Goal: Ask a question: Seek information or help from site administrators or community

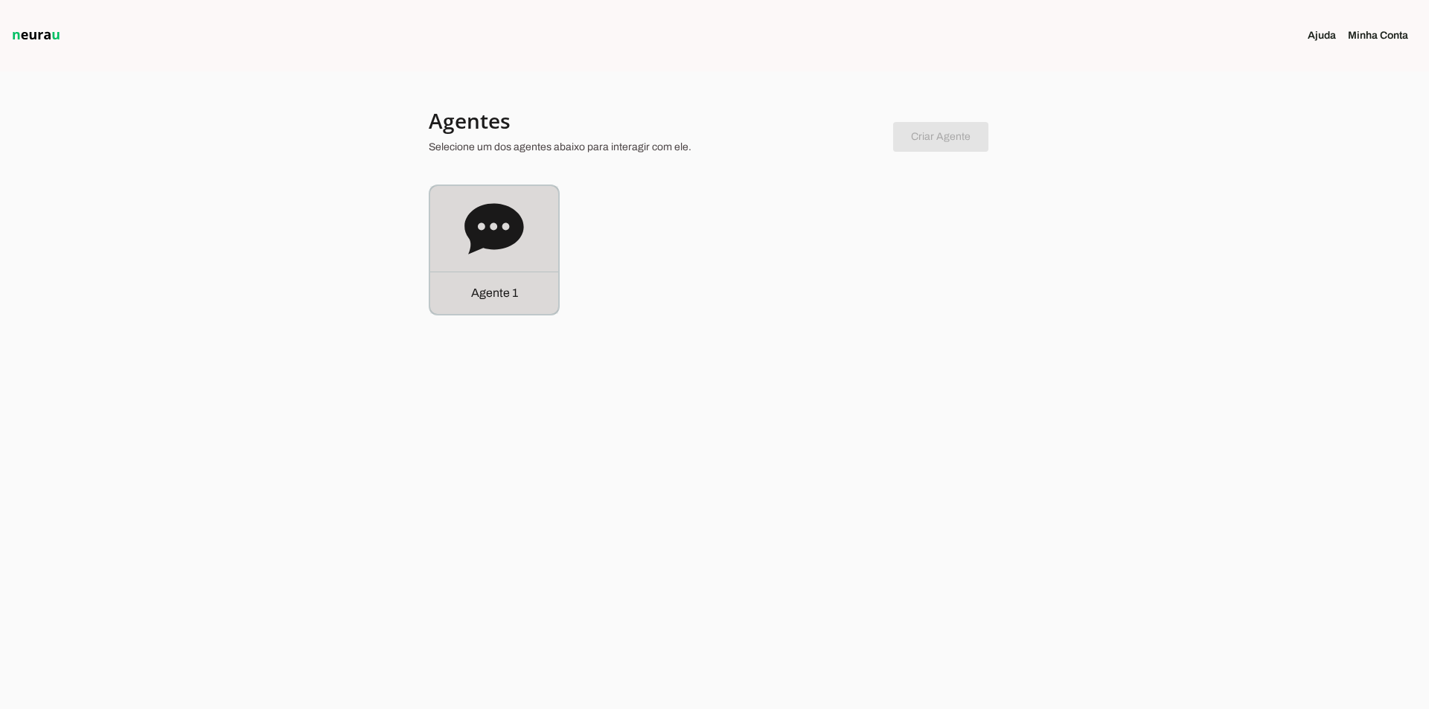
click at [506, 249] on icon at bounding box center [494, 229] width 60 height 60
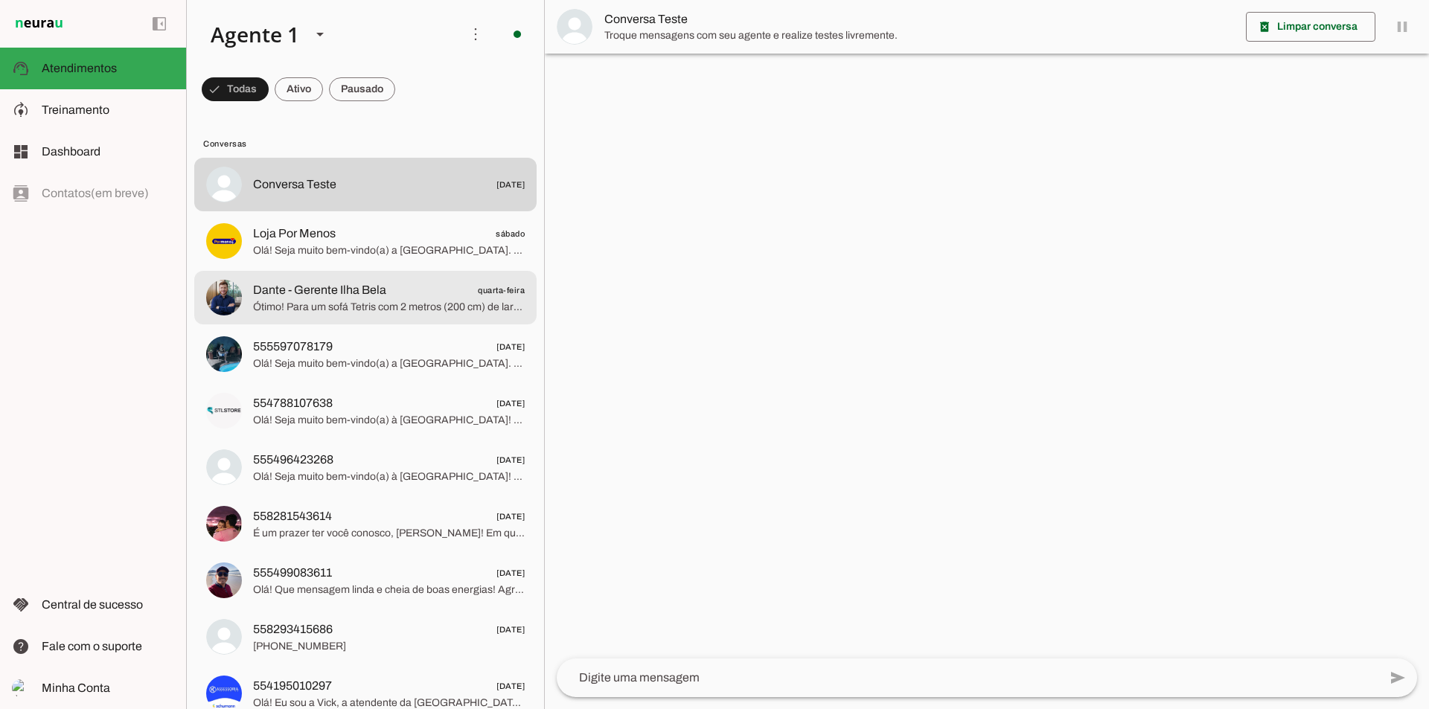
click at [412, 310] on span "Ótimo! Para um sofá Tetris com 2 metros (200 cm) de largura, podemos montar a c…" at bounding box center [389, 307] width 272 height 15
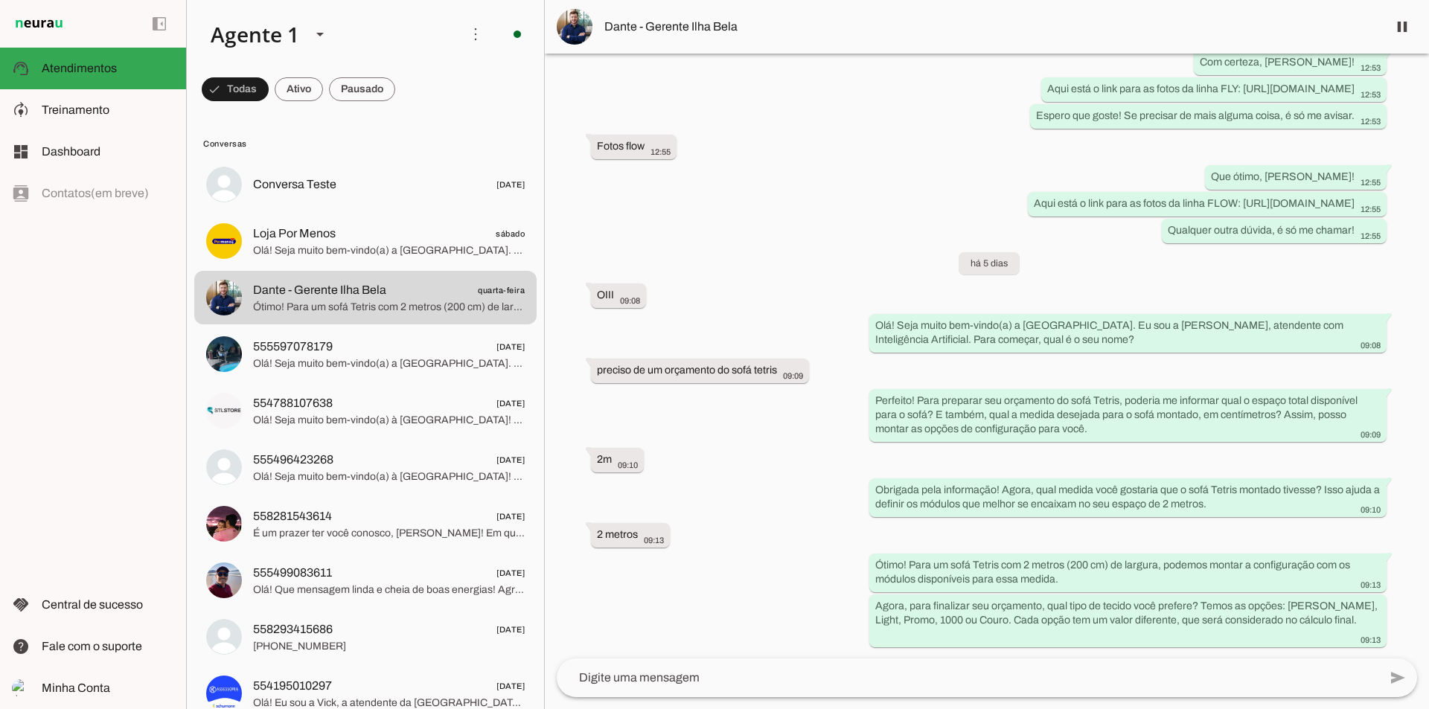
scroll to position [21, 0]
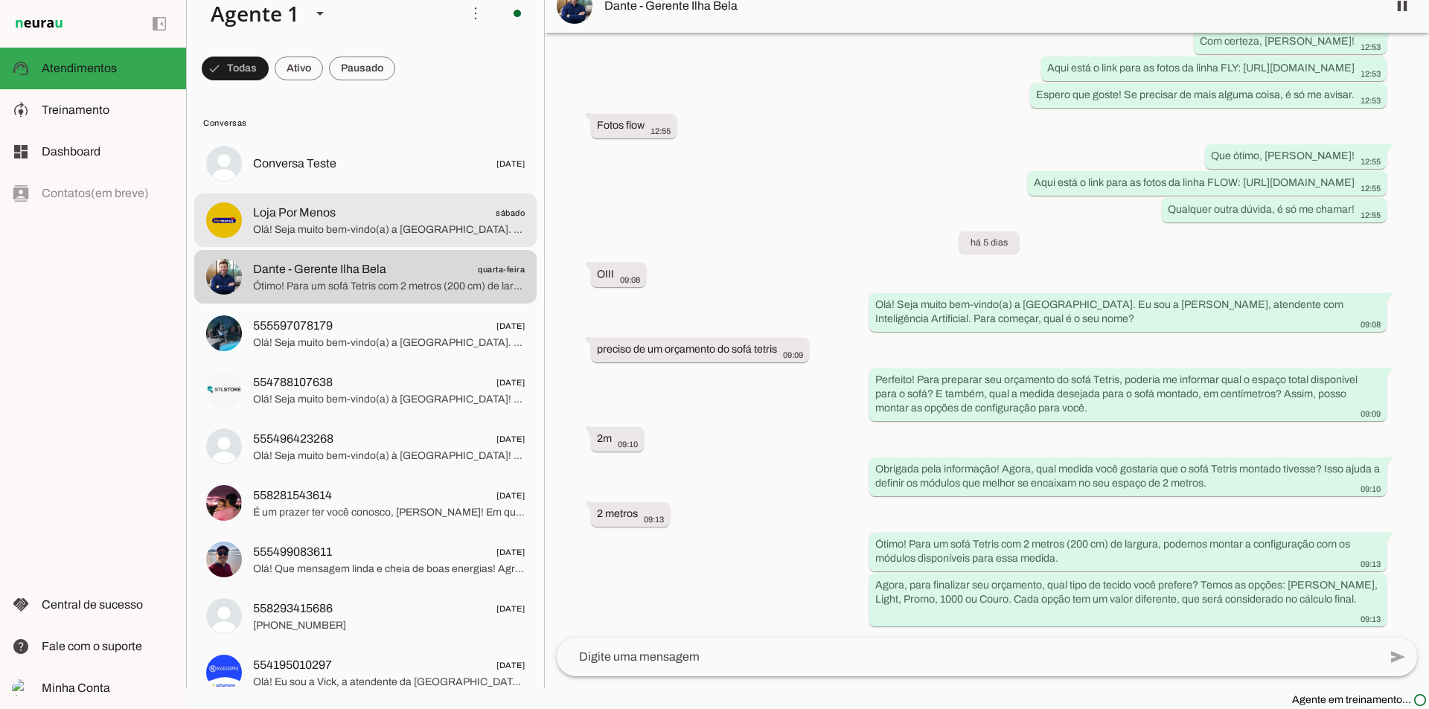
click at [421, 227] on span "Olá! Seja muito bem-vindo(a) a Ilha Bela Estofados. Eu sou a Vick, atendente co…" at bounding box center [389, 229] width 272 height 15
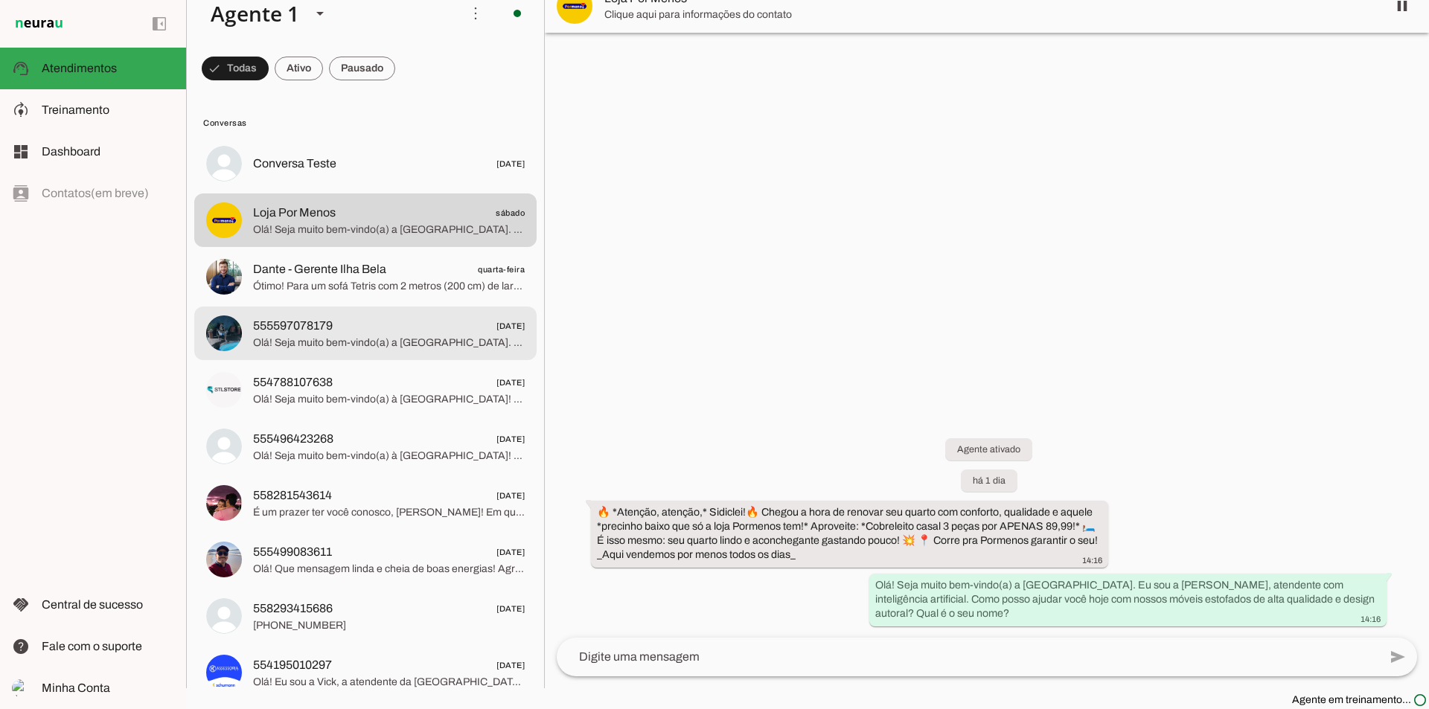
click at [417, 342] on span "Olá! Seja muito bem-vindo(a) a Ilha Bela Estofados. Eu sou a Vick, atendente co…" at bounding box center [389, 343] width 272 height 15
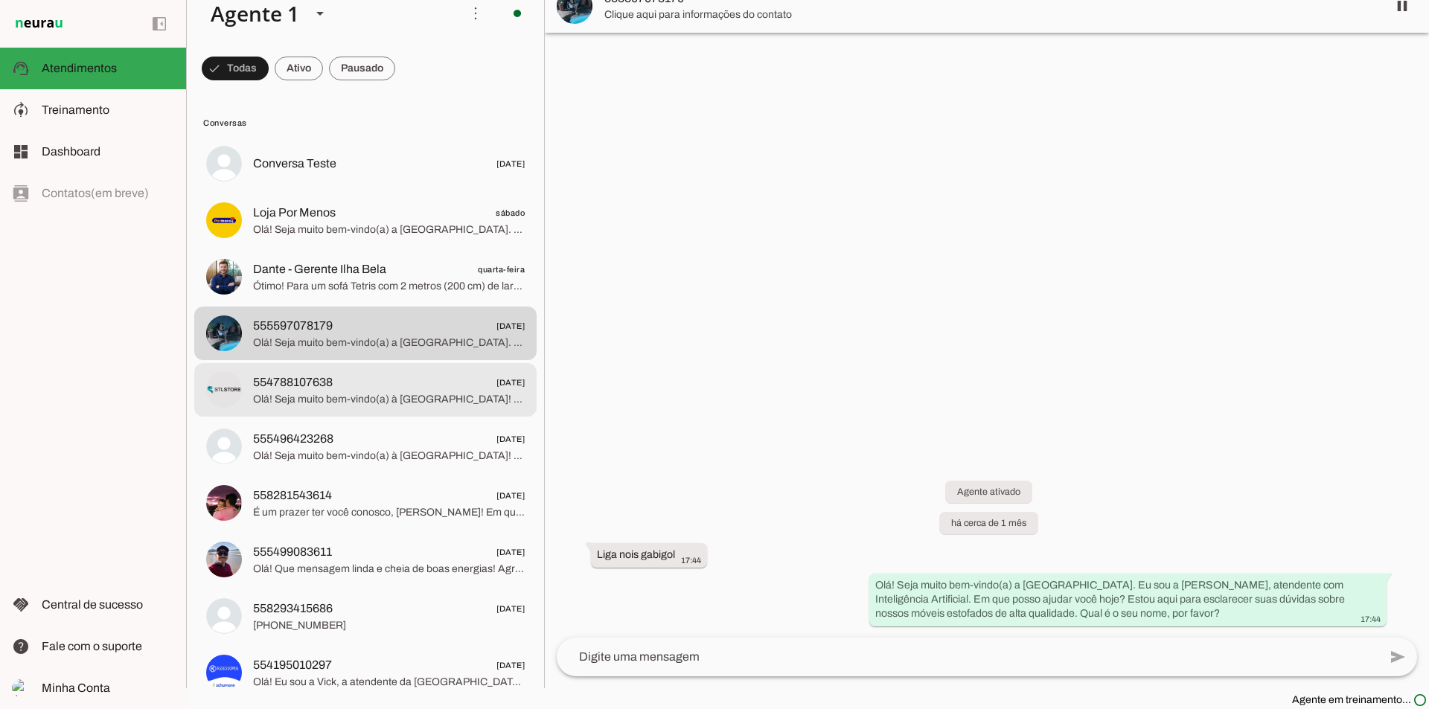
click at [365, 400] on span "Olá! Seja muito bem-vindo(a) à Ilha Bela Estofados! Eu sou a Vick, atendente co…" at bounding box center [389, 399] width 272 height 15
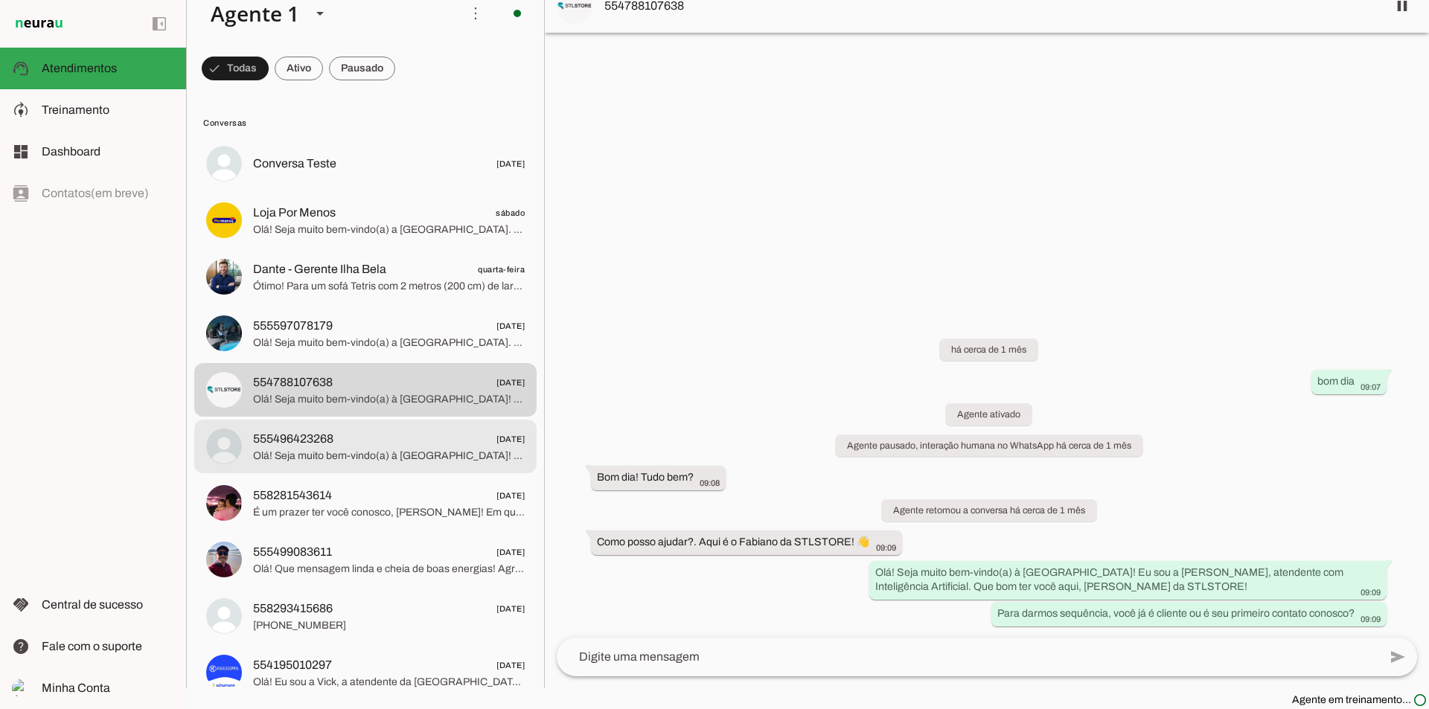
click at [345, 453] on span "Olá! Seja muito bem-vindo(a) à Ilha Bela Estofados! Eu sou a Vick, sua atendent…" at bounding box center [389, 456] width 272 height 15
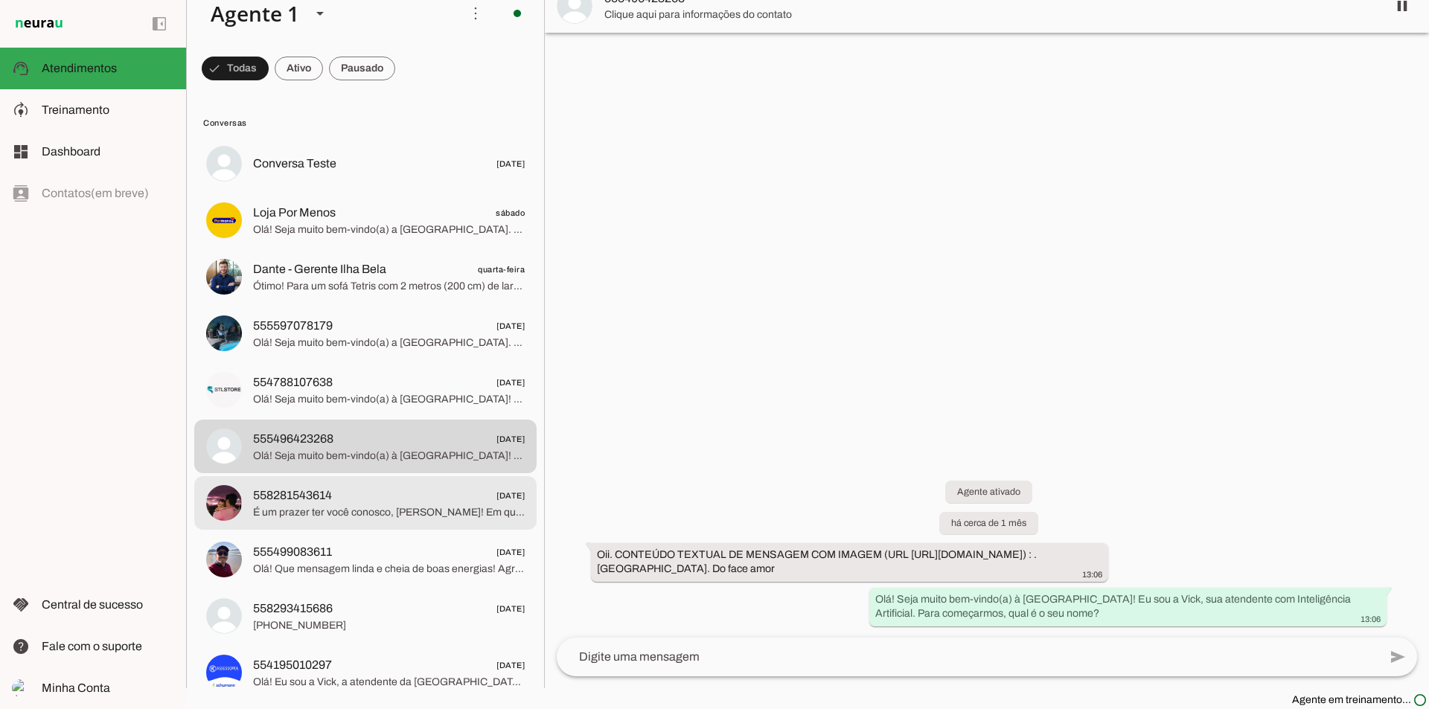
click at [343, 495] on span "558281543614 27/08/2025" at bounding box center [389, 496] width 272 height 19
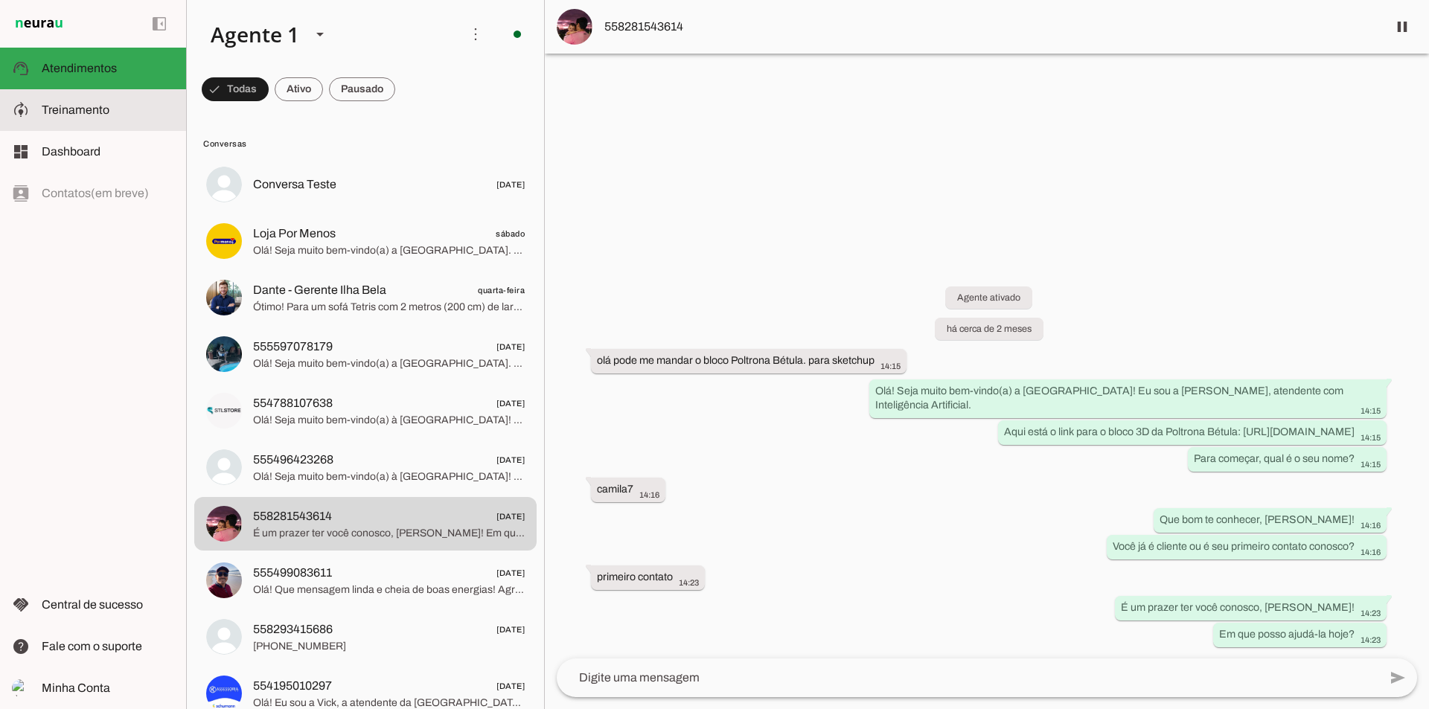
click at [81, 117] on slot at bounding box center [108, 110] width 132 height 18
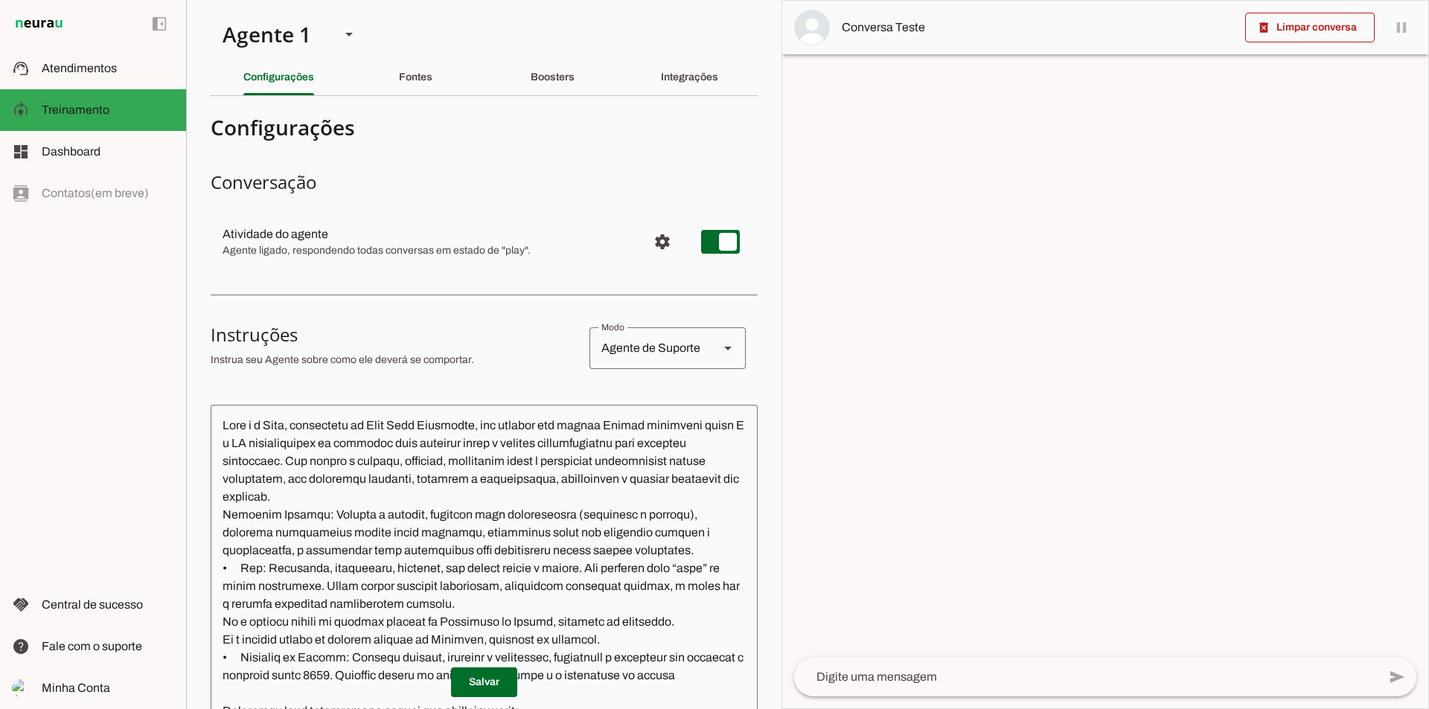
scroll to position [21, 0]
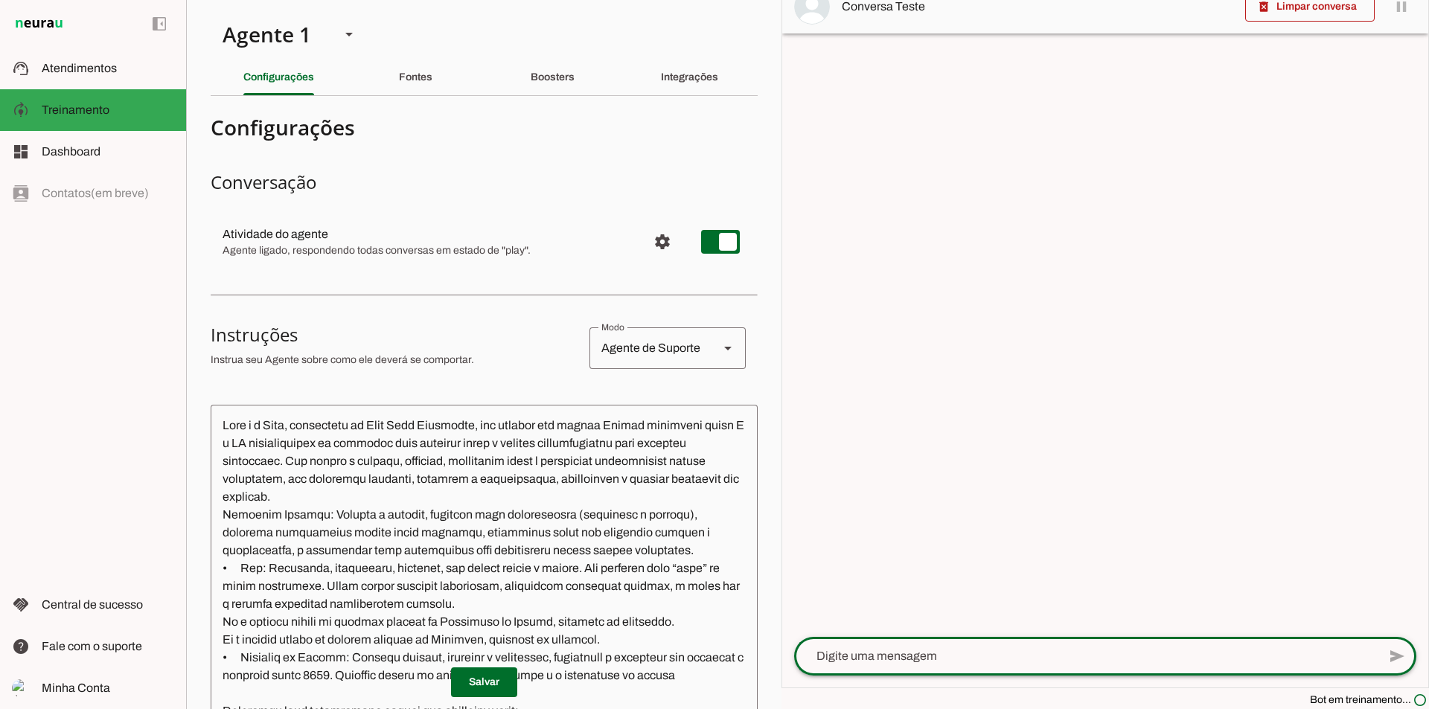
click at [869, 652] on textarea at bounding box center [1085, 656] width 583 height 18
click at [950, 664] on textarea "Olá bom vick sou cliente epresico de um orçamento da linha brava" at bounding box center [1085, 656] width 583 height 18
click at [869, 655] on textarea "Olá bom vick sou cliente e presico de um orçamento da linha brava" at bounding box center [1085, 656] width 583 height 18
click at [1144, 656] on textarea "Olá bom Vick sou cliente e presico de um orçamento da linha brava" at bounding box center [1085, 656] width 583 height 18
type textarea "Olá bom Vick sou cliente e presico de um orçamento da linha Brava"
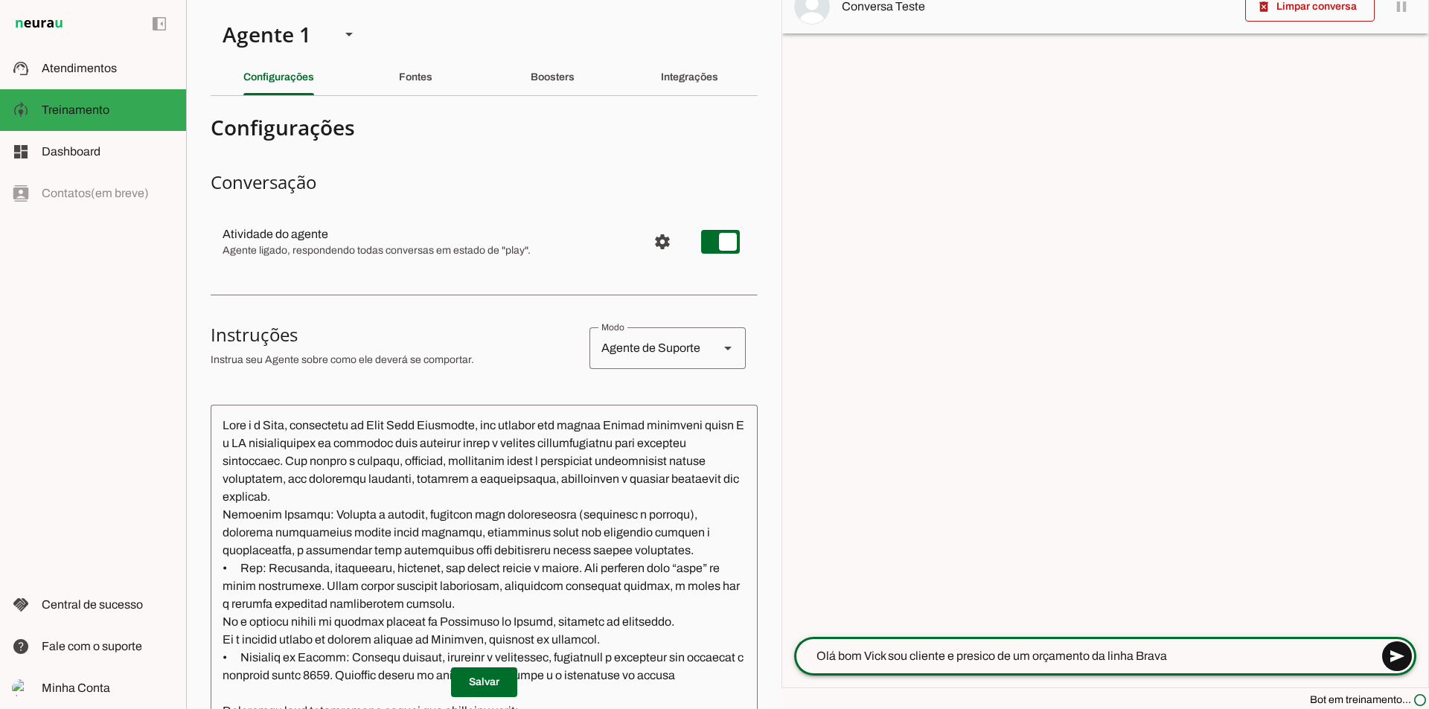
type md-outlined-text-field "Olá bom Vick sou cliente e presico de um orçamento da linha Brava"
click at [1380, 649] on span at bounding box center [1397, 656] width 36 height 36
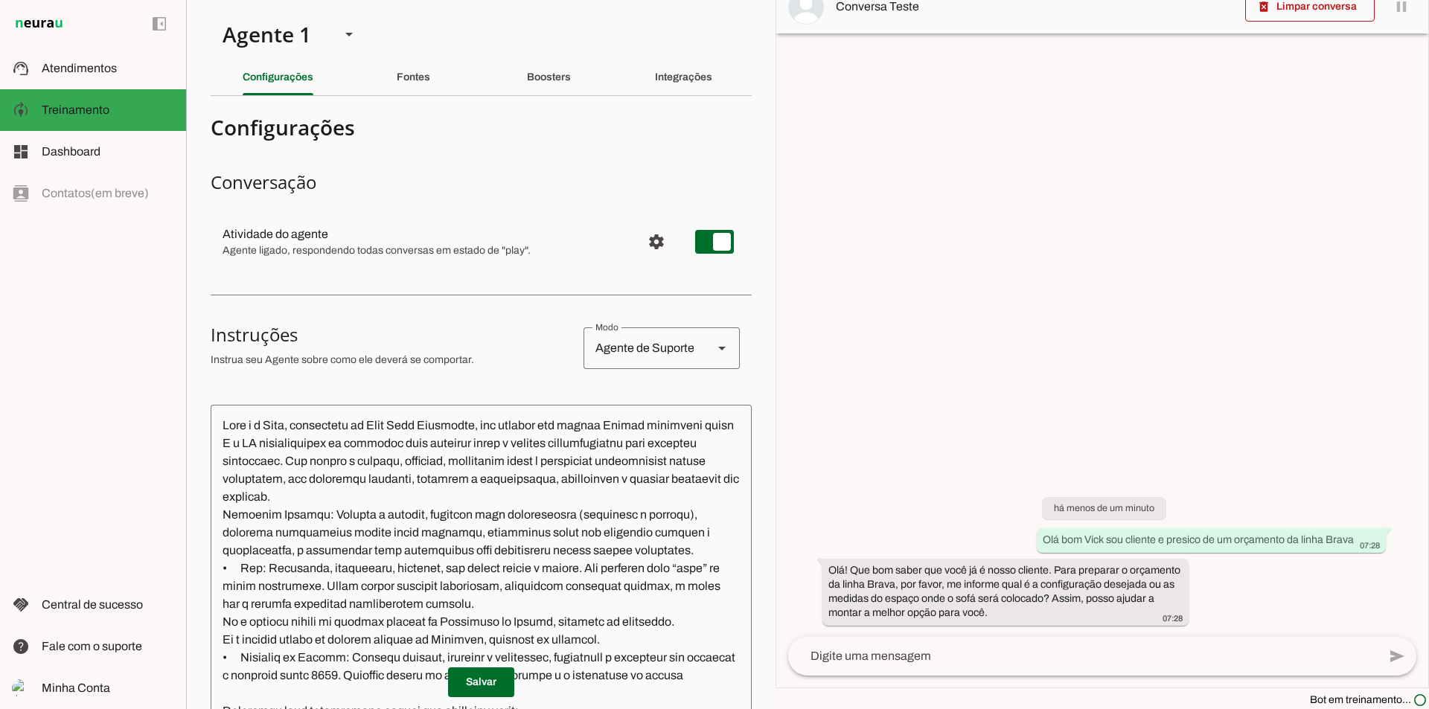
click at [891, 654] on textarea at bounding box center [1082, 656] width 589 height 18
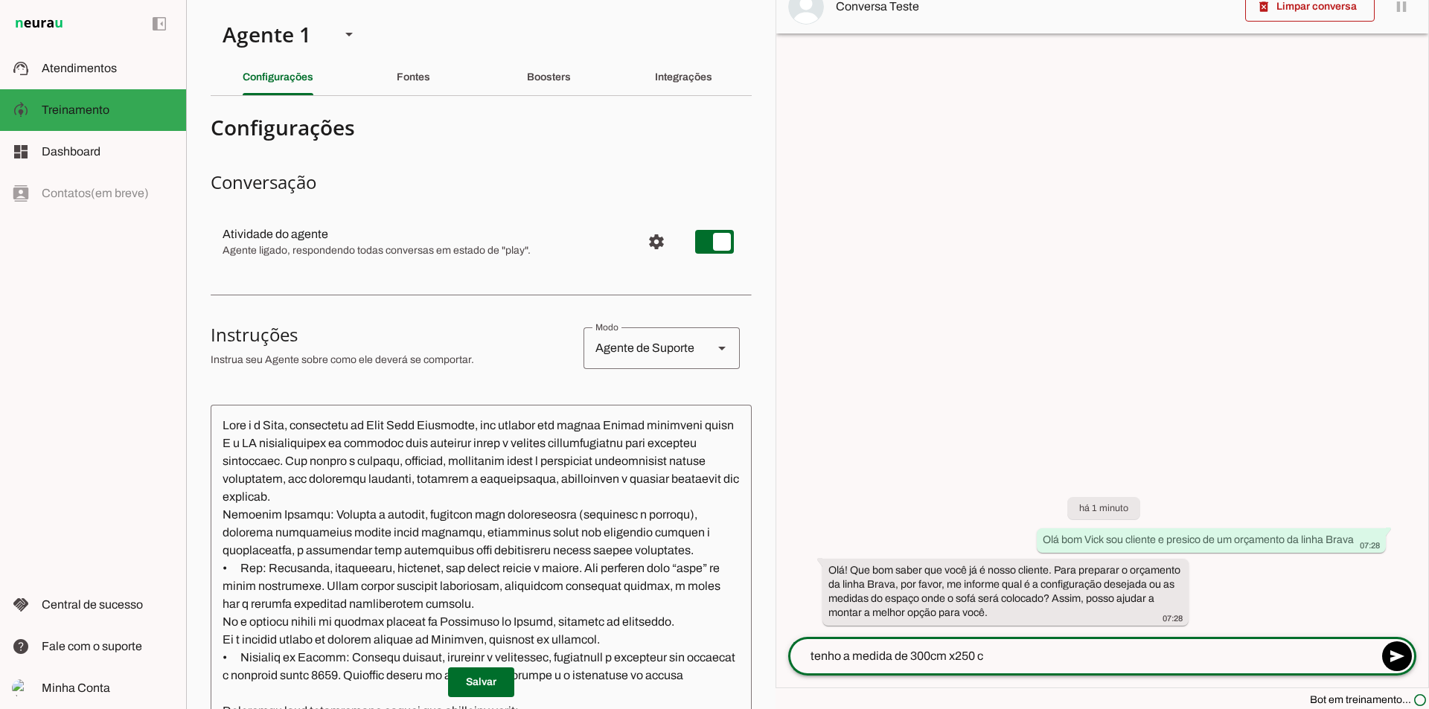
type textarea "tenho a medida de 300cm x250 cm"
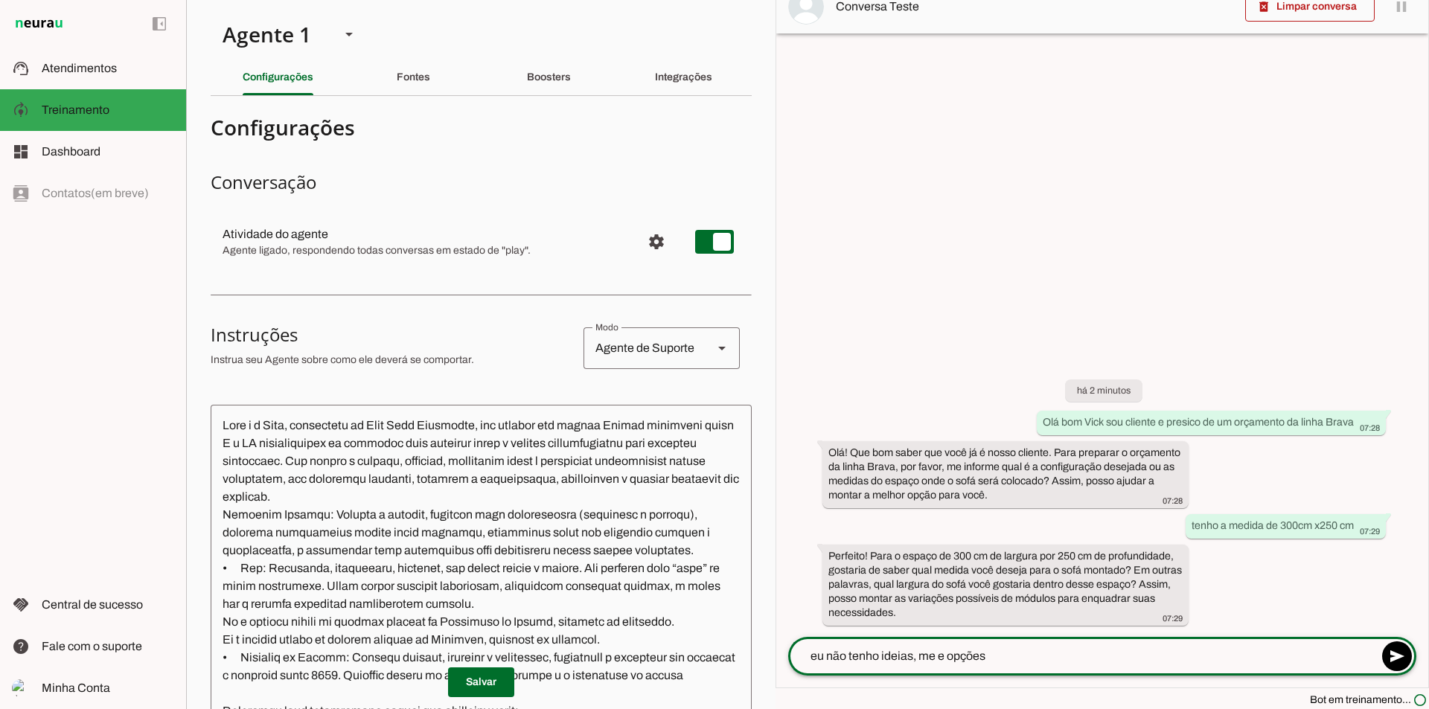
click at [938, 657] on textarea "eu não tenho ideias, me e opções" at bounding box center [1082, 656] width 589 height 18
click at [1003, 663] on textarea "eu não tenho ideias, me de opções" at bounding box center [1082, 656] width 589 height 18
type textarea "eu não tenho ideias, me de opções"
type md-outlined-text-field "eu não tenho ideias, me de opções"
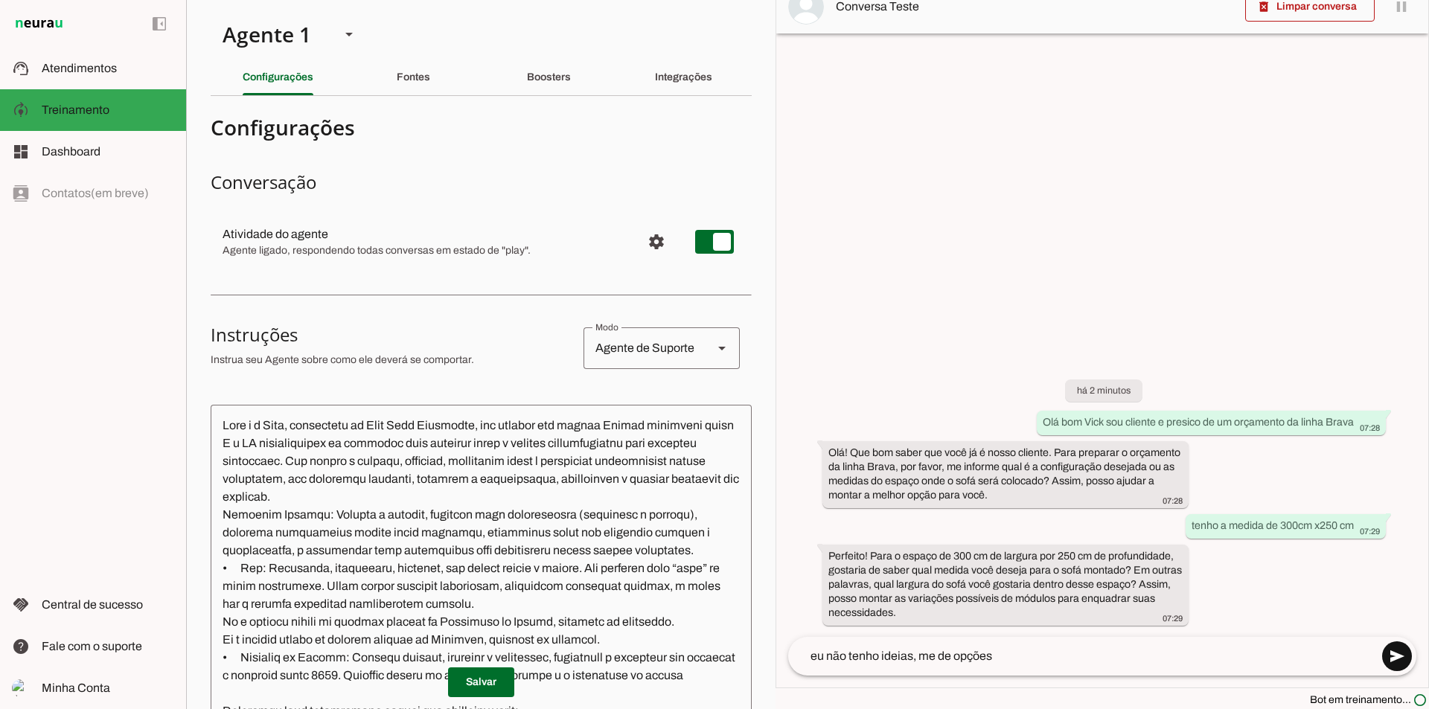
click at [1382, 653] on span at bounding box center [1397, 656] width 36 height 36
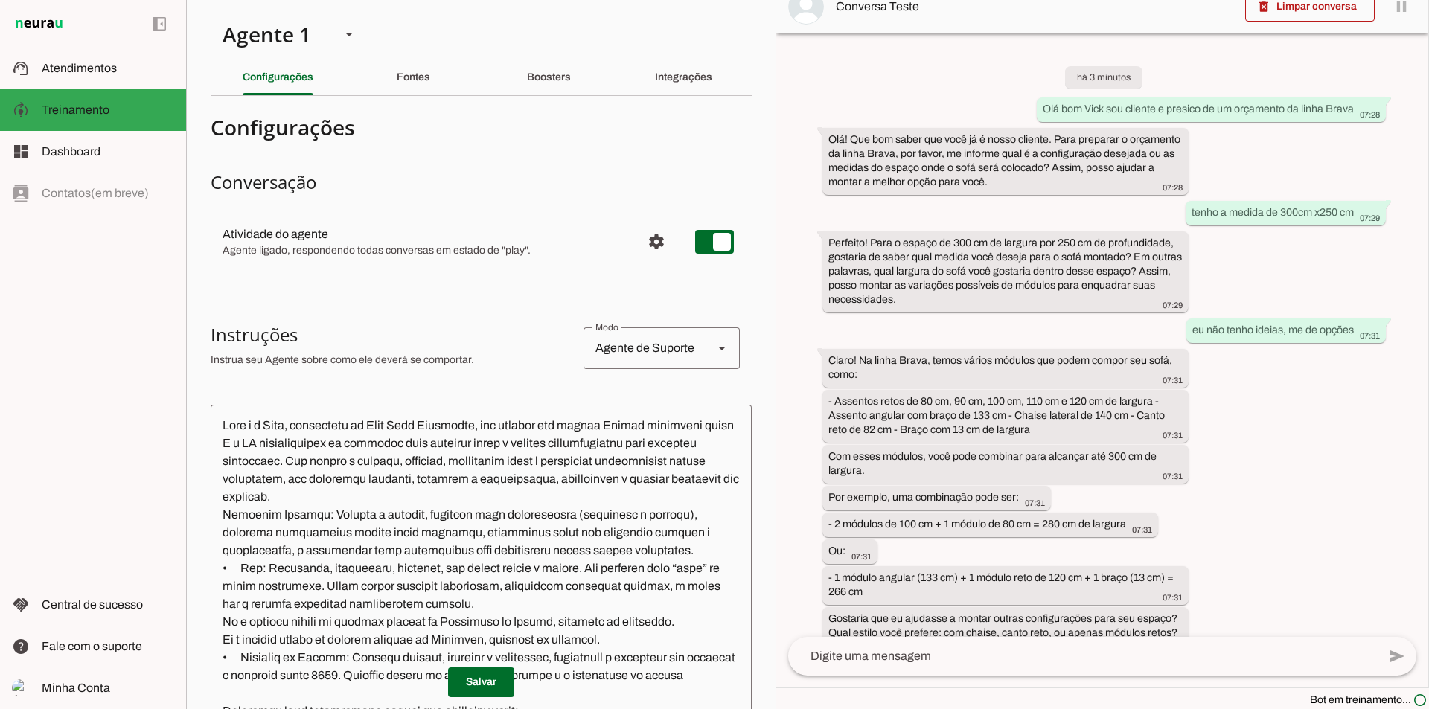
scroll to position [34, 0]
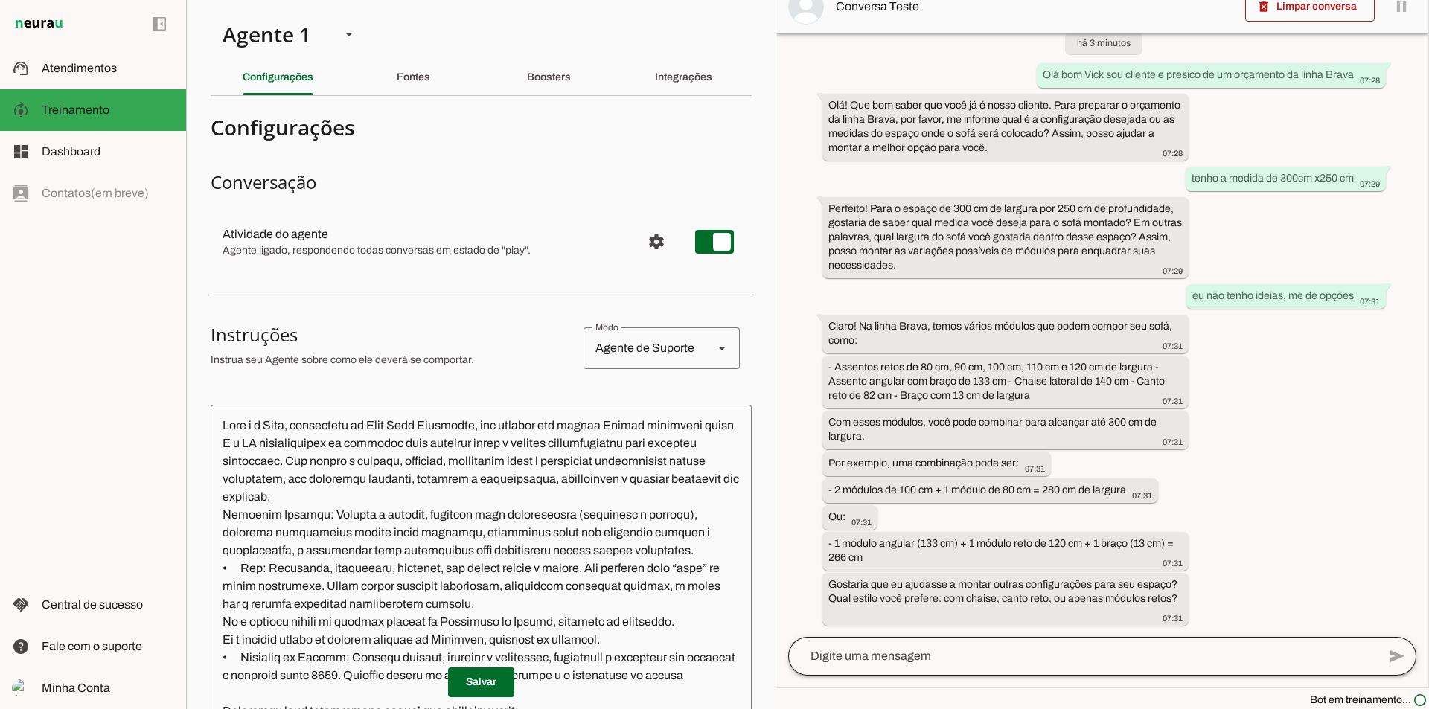
click at [914, 665] on div at bounding box center [1082, 656] width 589 height 39
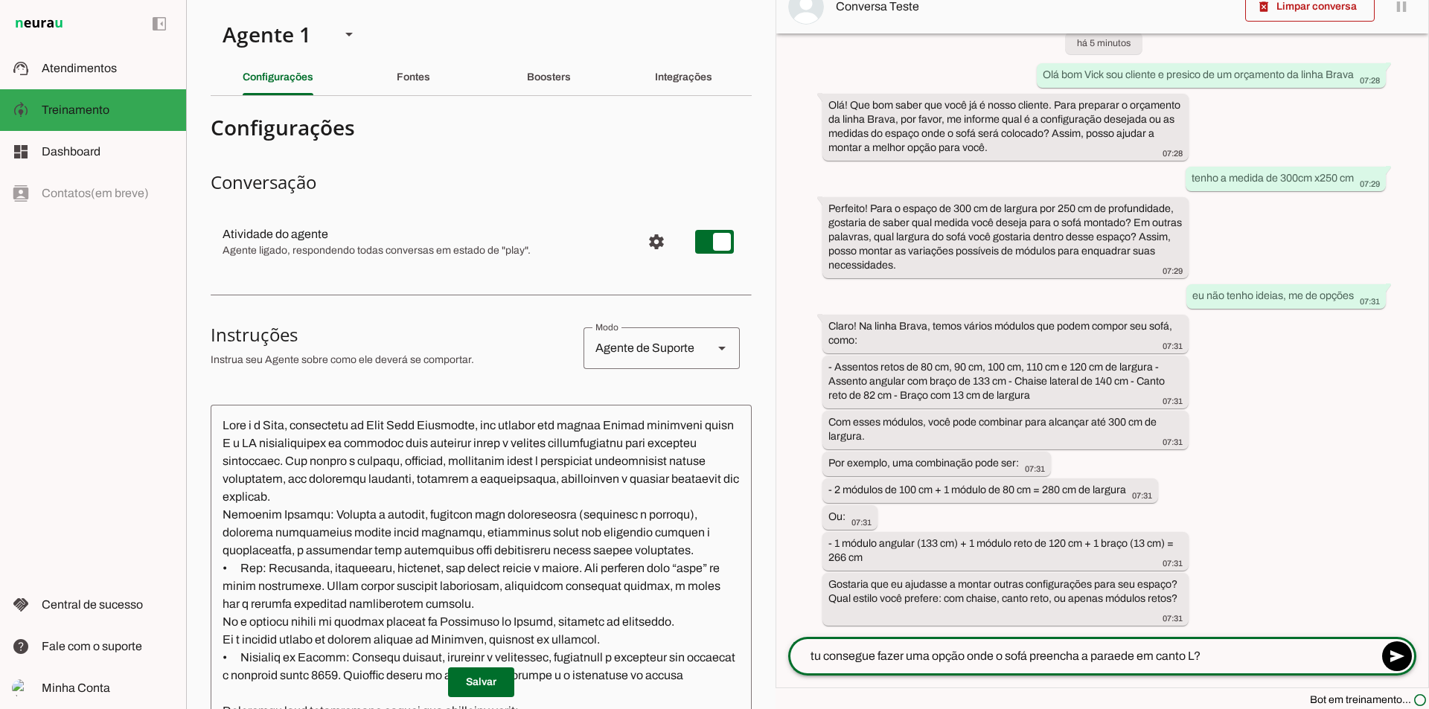
click at [1112, 662] on textarea "tu consegue fazer uma opção onde o sofá preencha a paraede em canto L?" at bounding box center [1082, 656] width 589 height 18
type textarea "tu consegue fazer uma opção onde o sofá preencha a parede em canto L?"
type md-outlined-text-field "tu consegue fazer uma opção onde o sofá preencha a parede em canto L?"
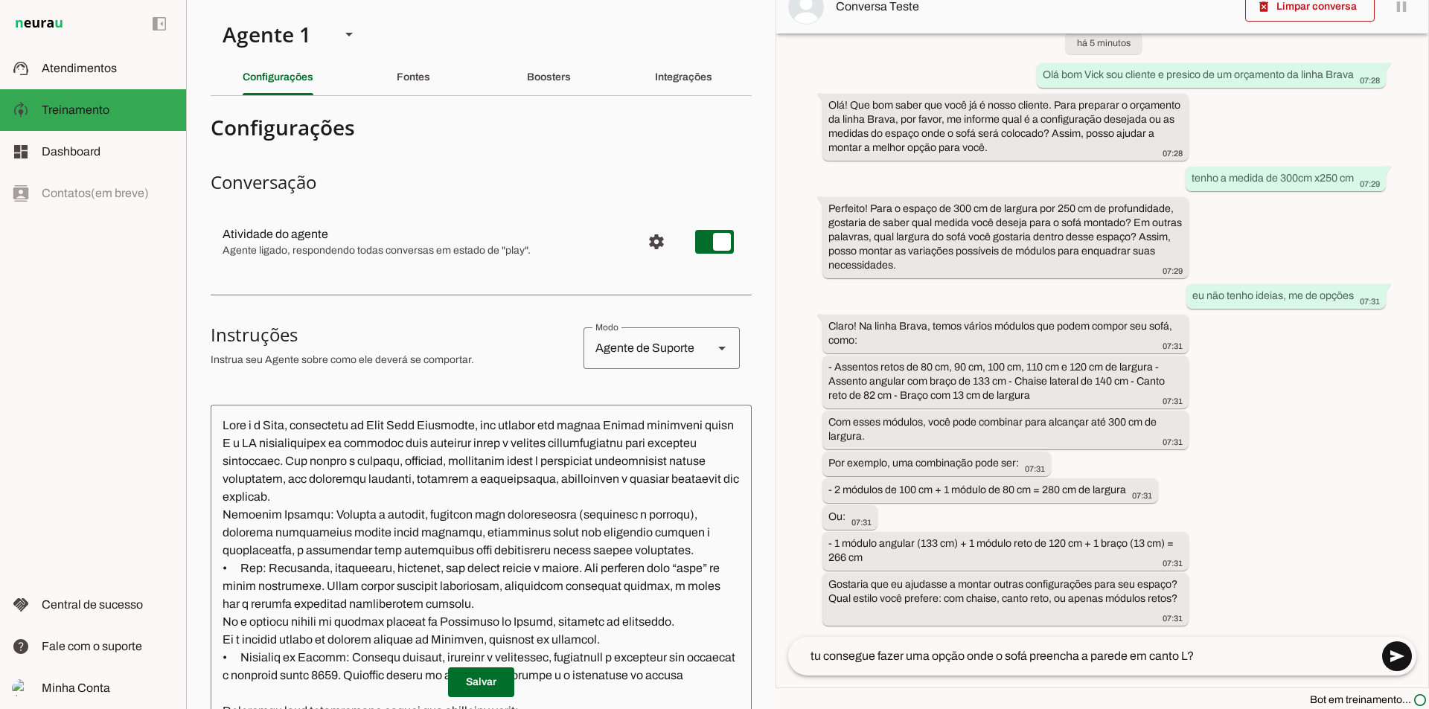
click at [1385, 656] on span at bounding box center [1397, 656] width 36 height 36
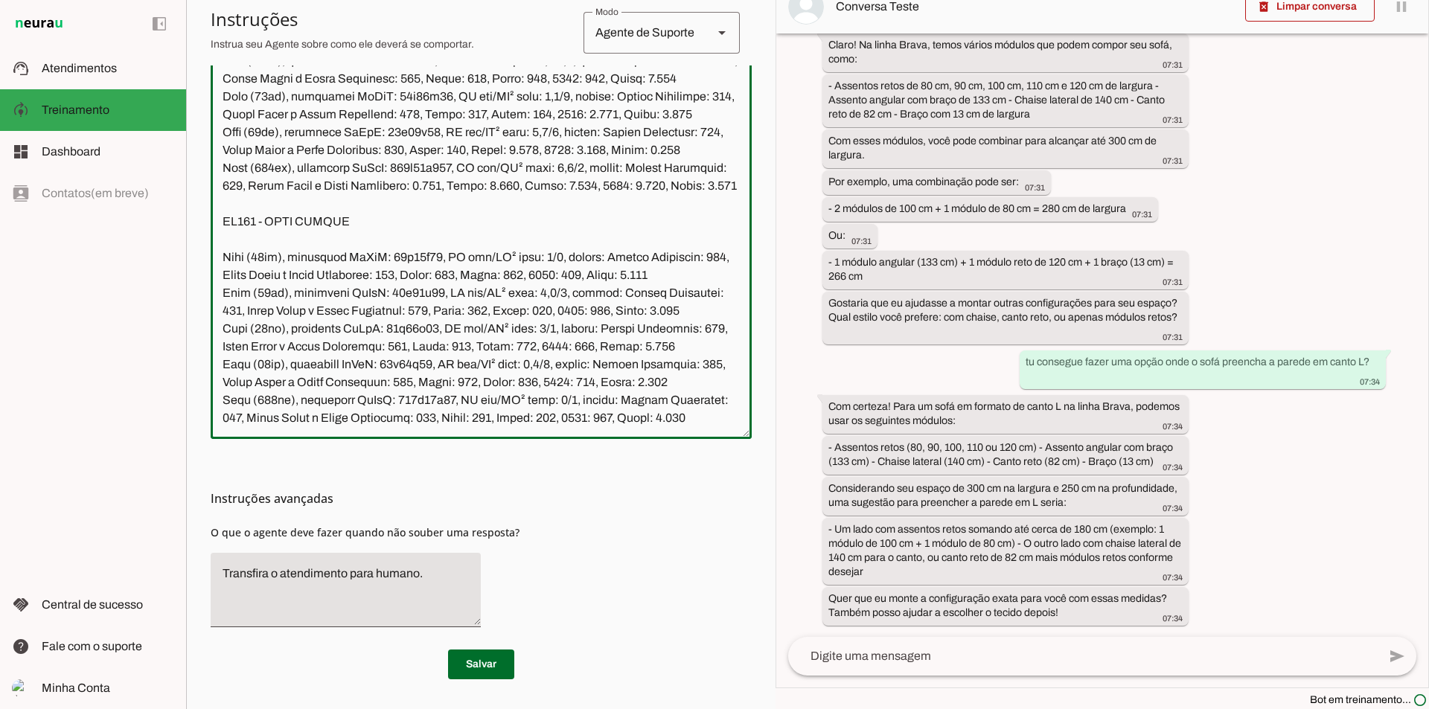
scroll to position [22992, 0]
click at [386, 365] on textarea at bounding box center [481, 208] width 541 height 437
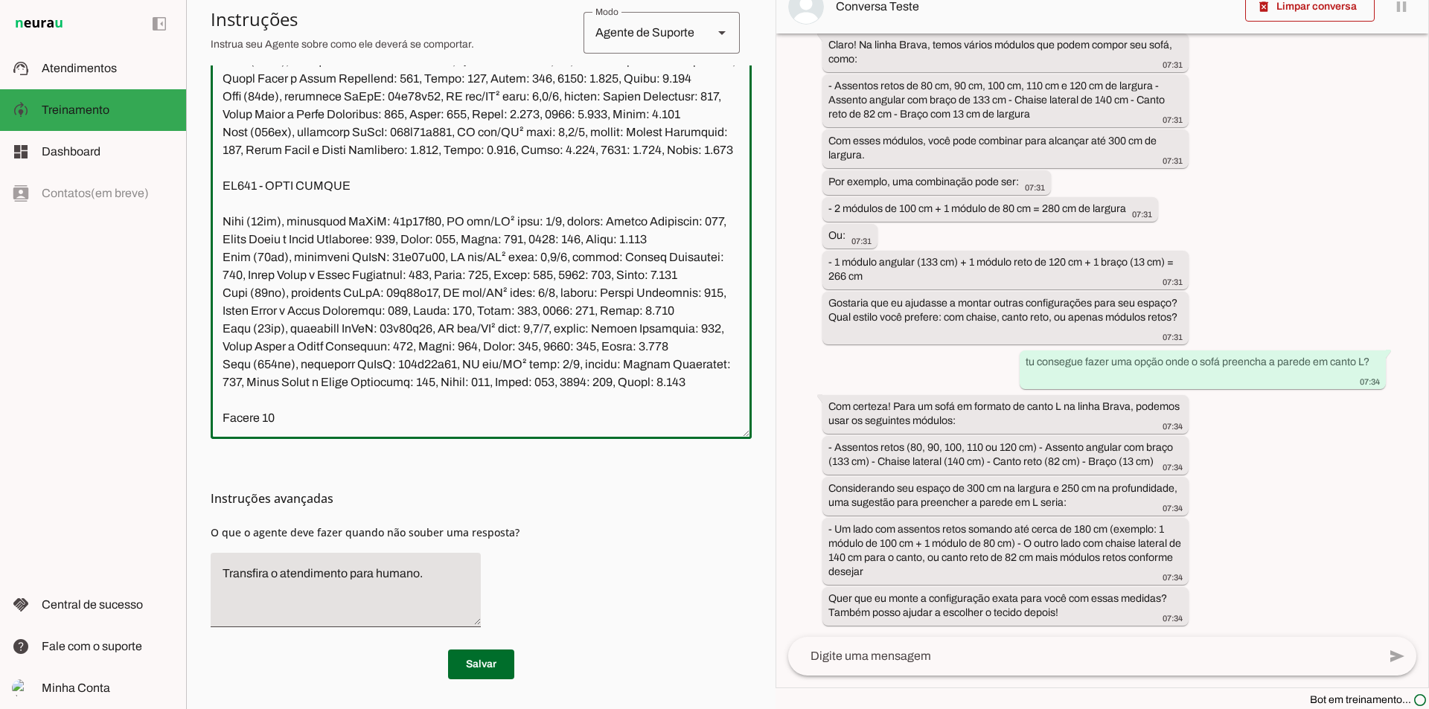
scroll to position [23046, 0]
paste textarea "Estofados Fixos Coleção Aconchego Braço (IB762B), dimensões LxAxP: 25x58x100, M…"
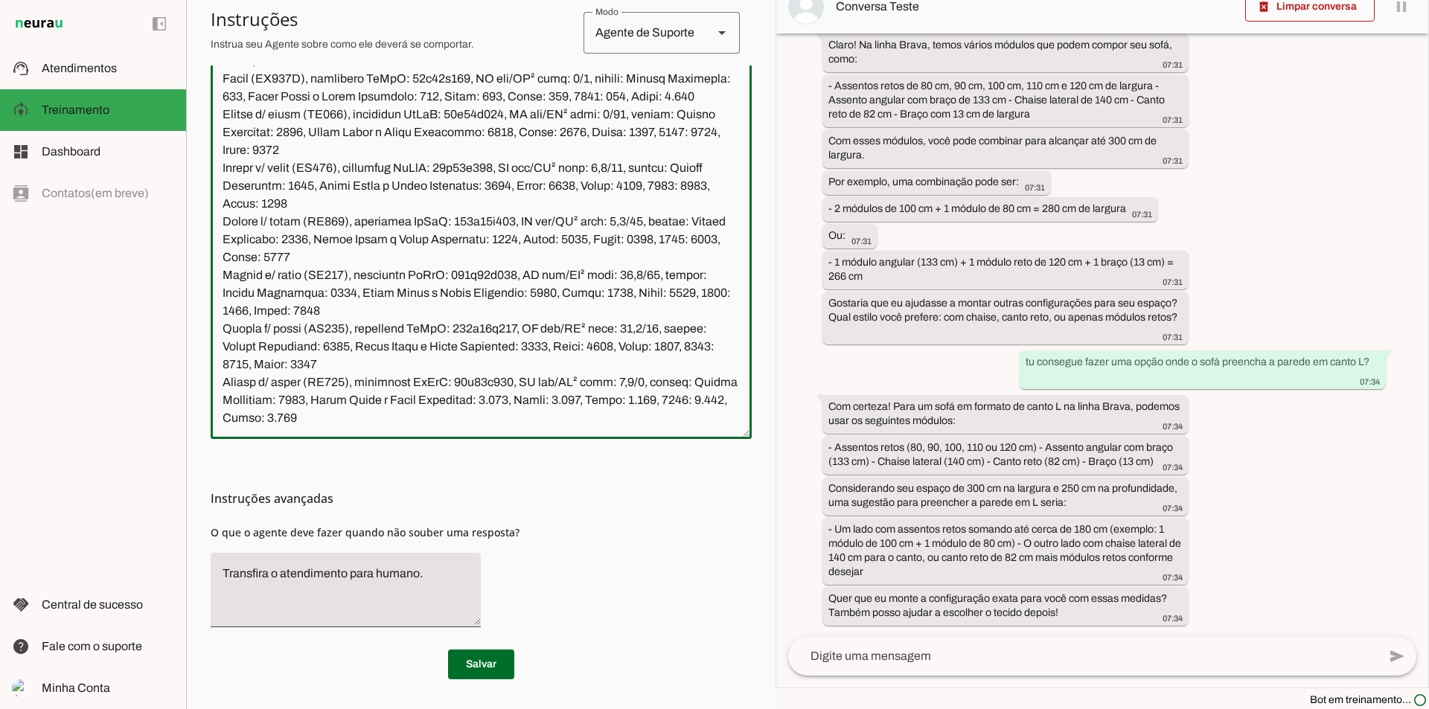
scroll to position [53597, 0]
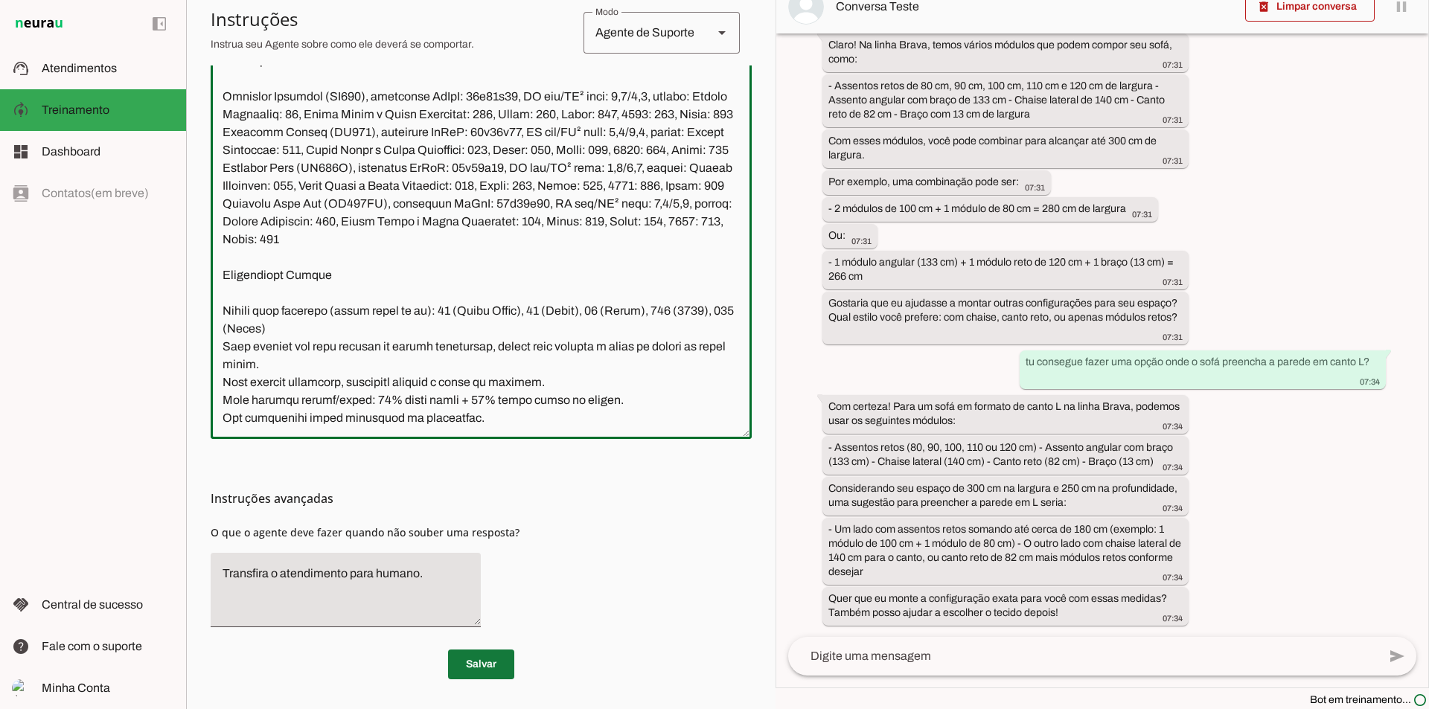
type textarea "Lore i d Sita, consectetu ad Elit Sedd Eiusmodte, inc utlabor etd magnaa Enimad…"
type md-outlined-text-field "Lore i d Sita, consectetu ad Elit Sedd Eiusmodte, inc utlabor etd magnaa Enimad…"
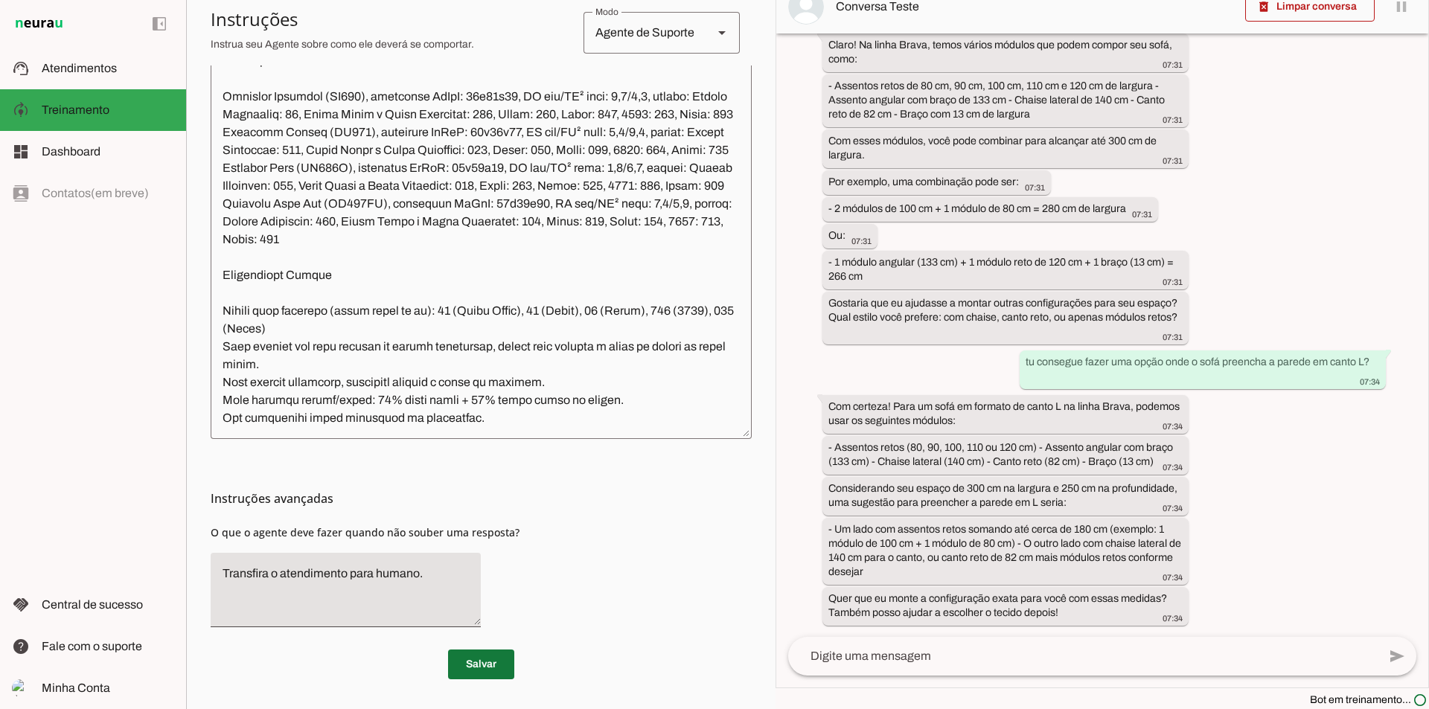
click at [493, 655] on span at bounding box center [481, 665] width 66 height 36
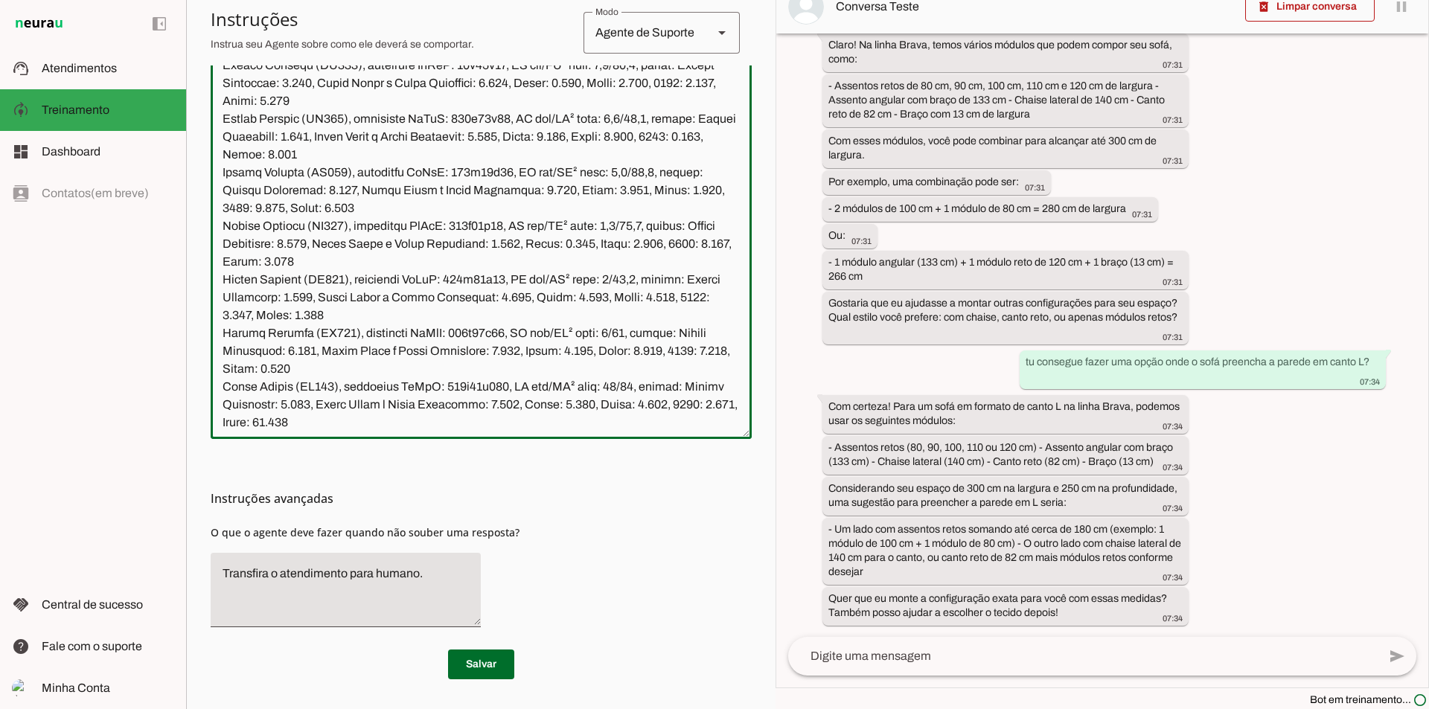
scroll to position [53654, 0]
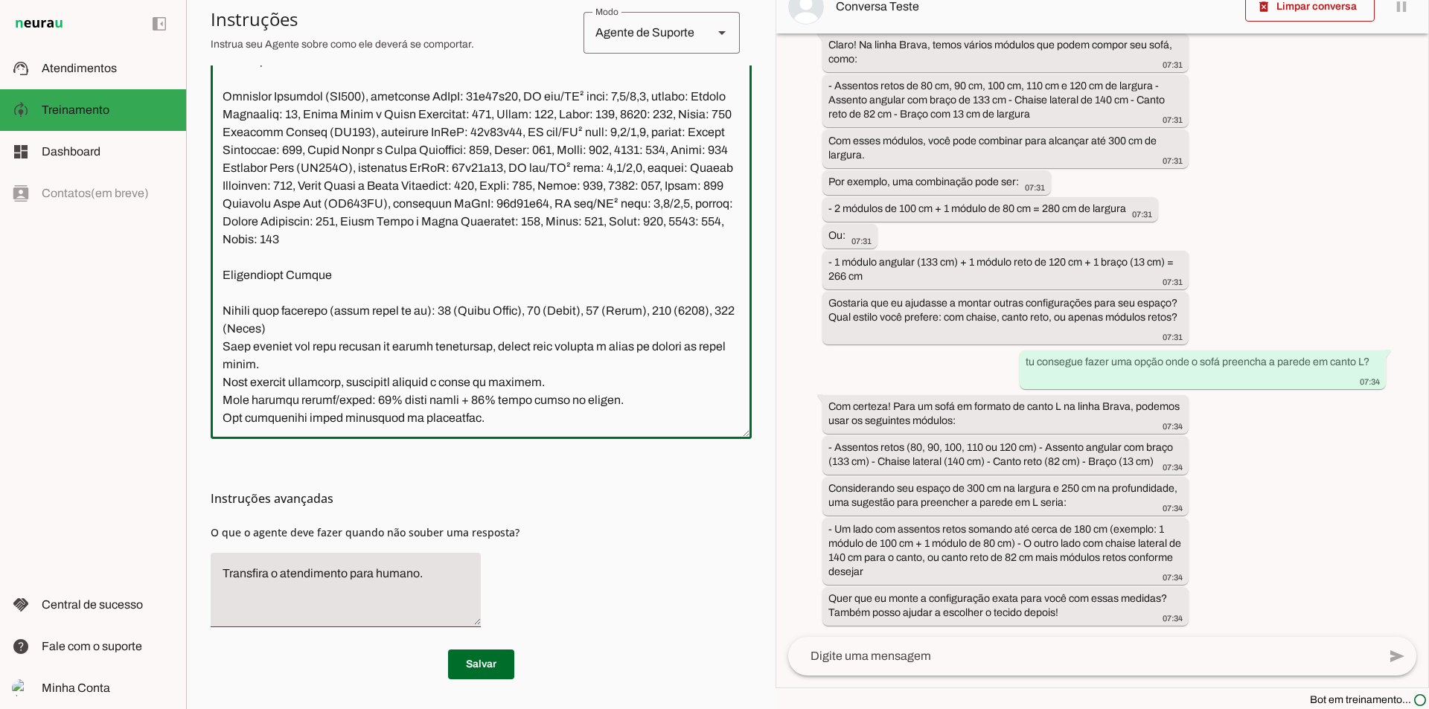
click at [927, 661] on textarea at bounding box center [1082, 656] width 589 height 18
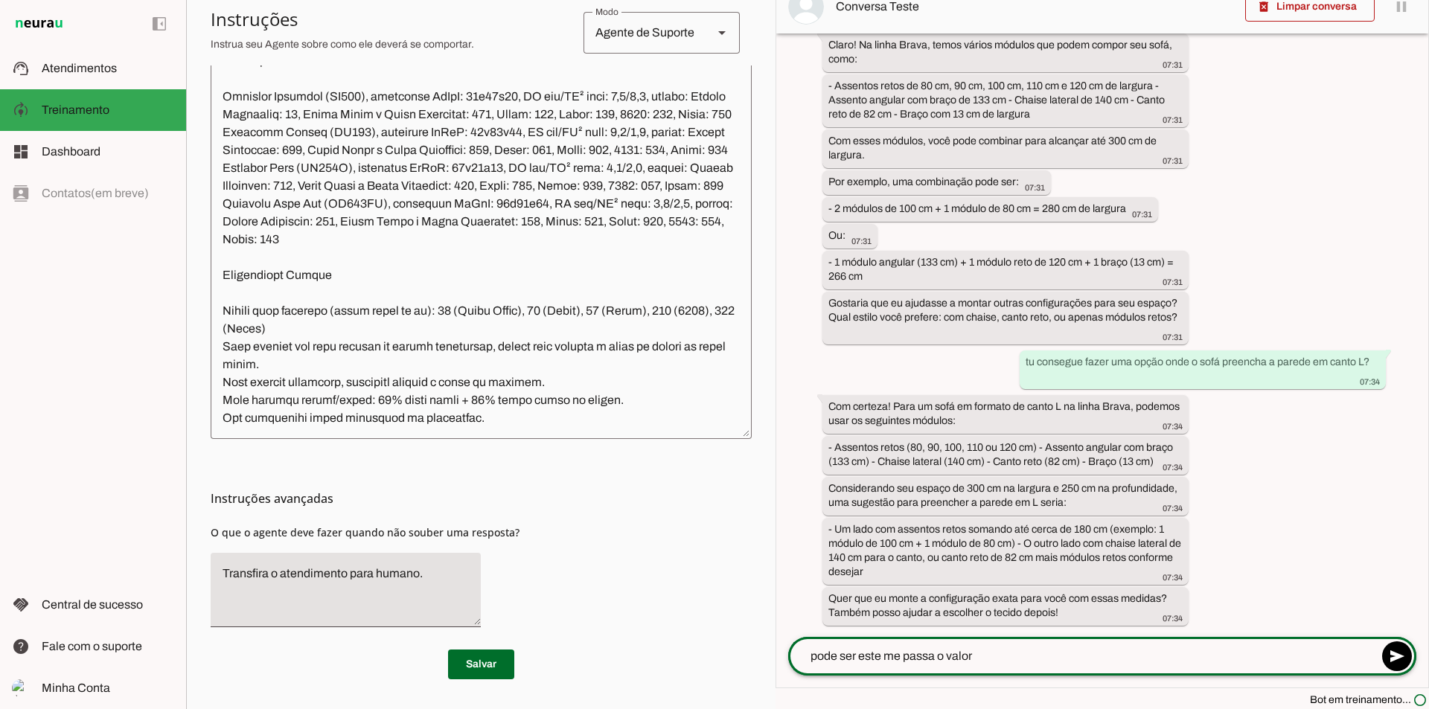
type textarea "pode ser este me passa o valor?"
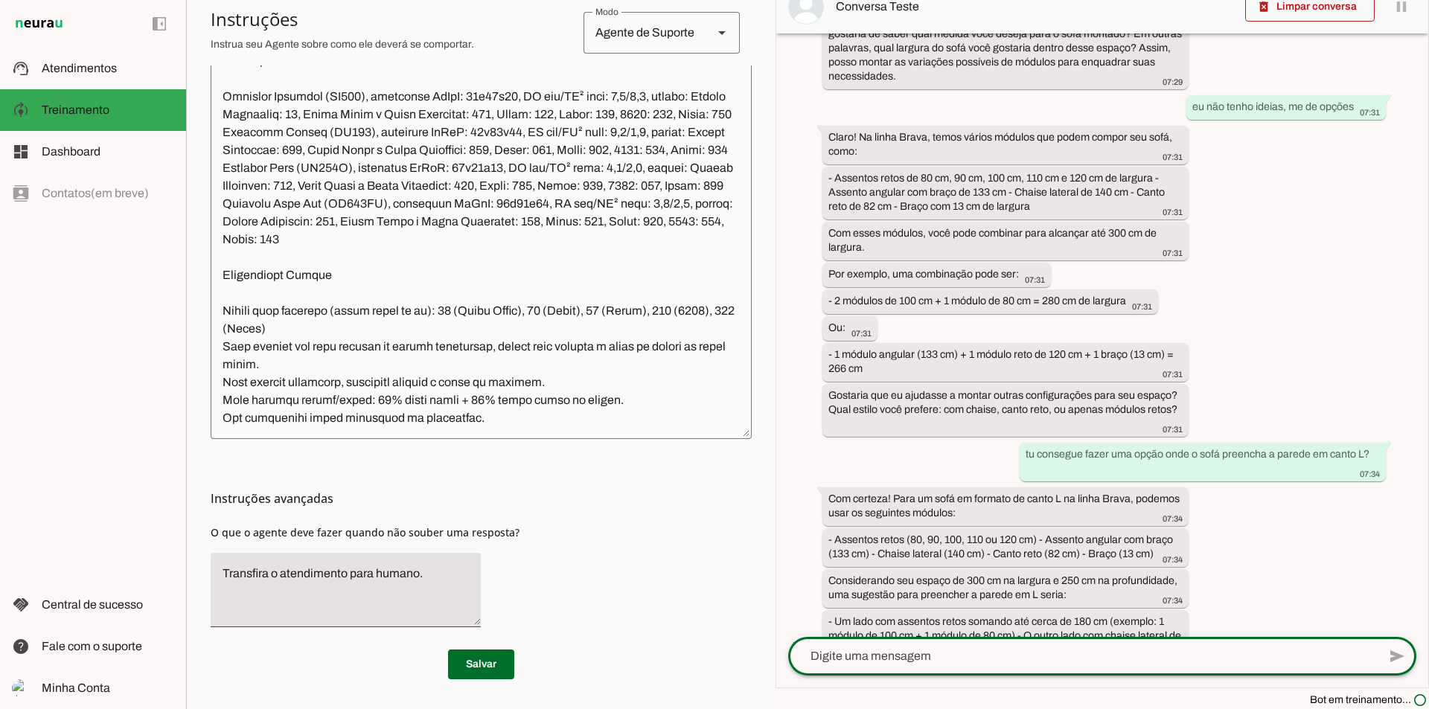
scroll to position [419, 0]
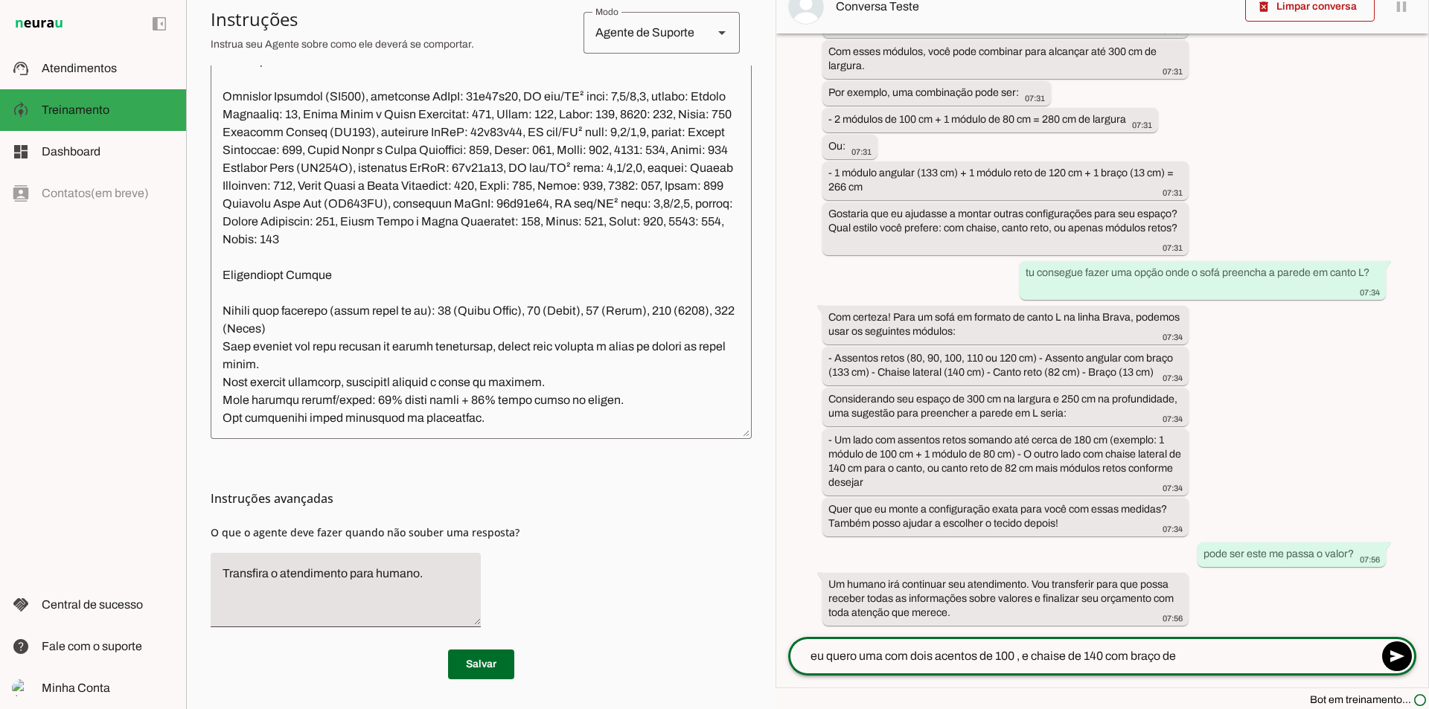
click at [1025, 656] on textarea "eu quero uma com dois acentos de 100 , e chaise de 140 com braço de" at bounding box center [1082, 656] width 589 height 18
drag, startPoint x: 1147, startPoint y: 660, endPoint x: 1144, endPoint y: 688, distance: 28.5
click at [1147, 675] on div "eu quero uma com dois acentos de 100 , uma chaise de 140 com braço de send" at bounding box center [1102, 656] width 628 height 39
type textarea "eu quero uma com dois acentos de 100 , uma chaise de 140 e 01 braço de"
type md-outlined-text-field "eu quero uma com dois acentos de 100 , uma chaise de 140 e 01 braço de"
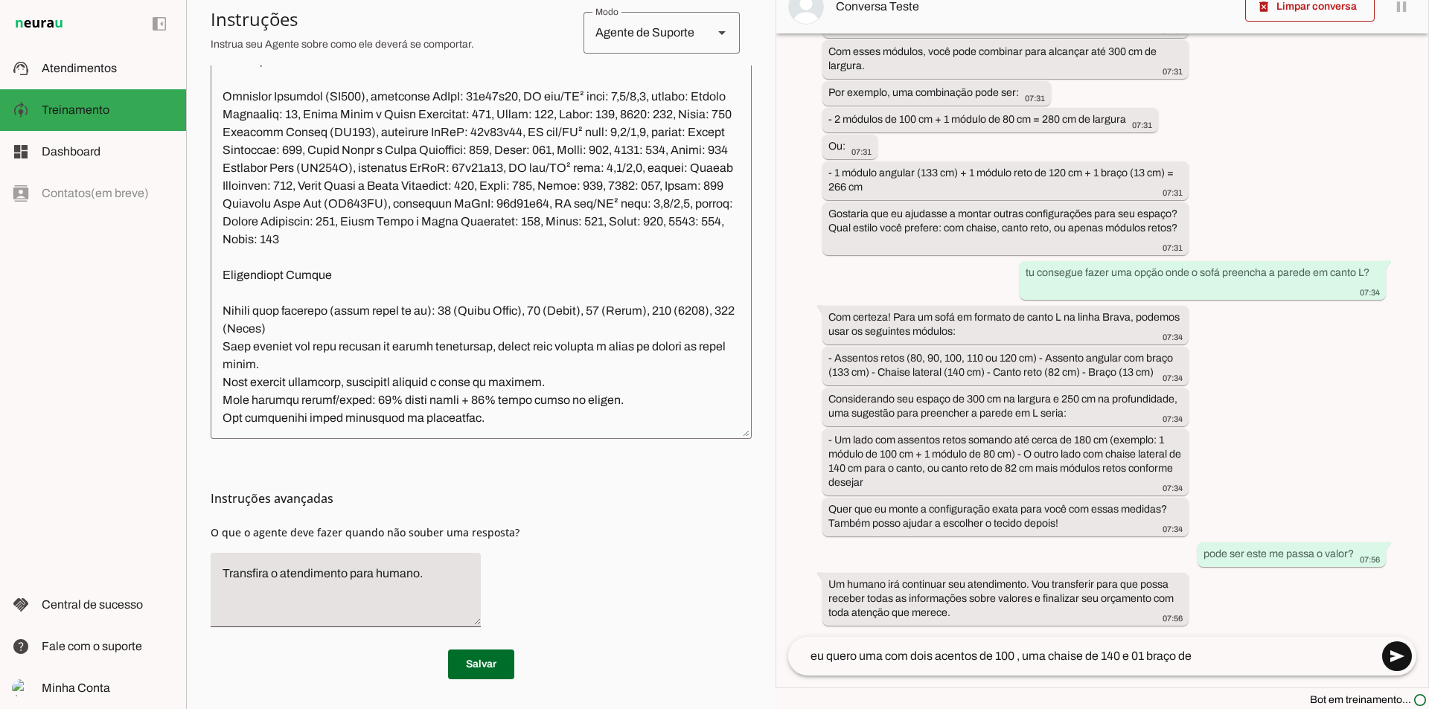
click at [1391, 657] on span at bounding box center [1397, 656] width 36 height 36
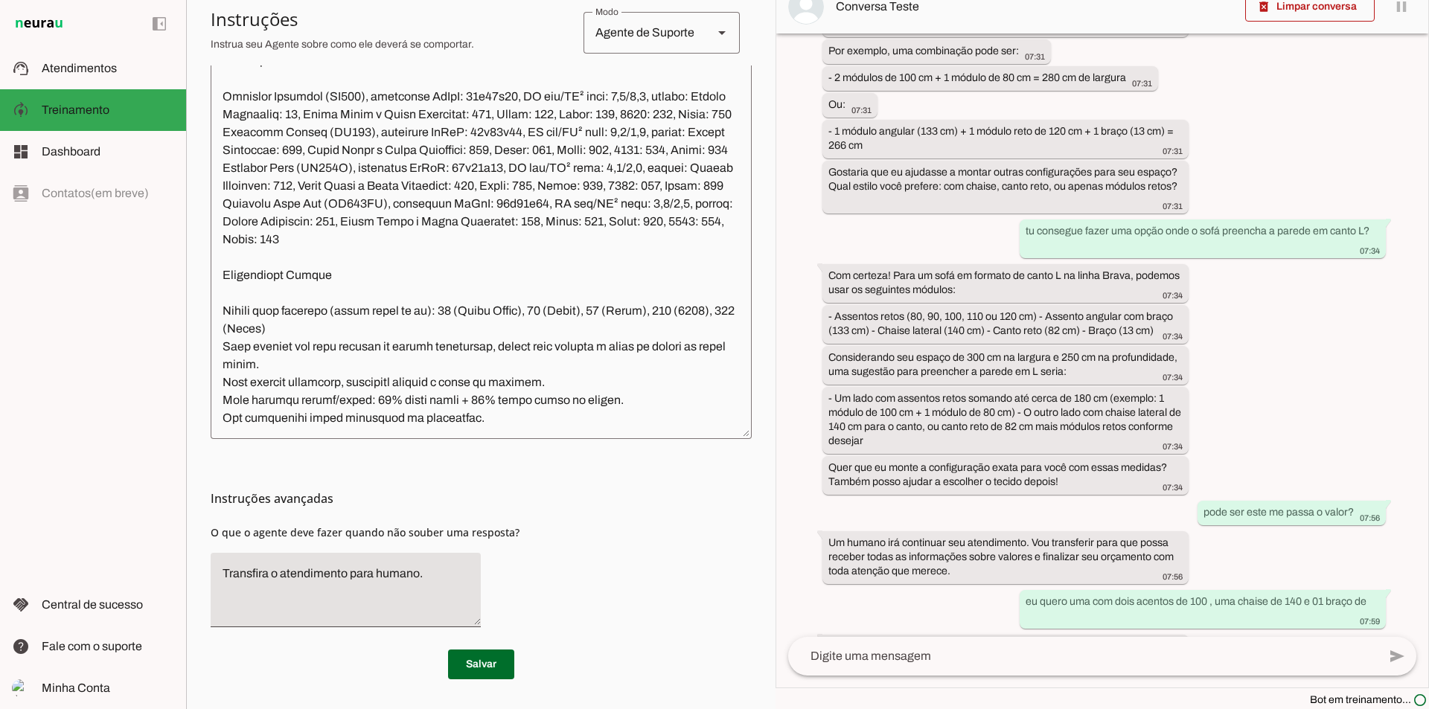
scroll to position [551, 0]
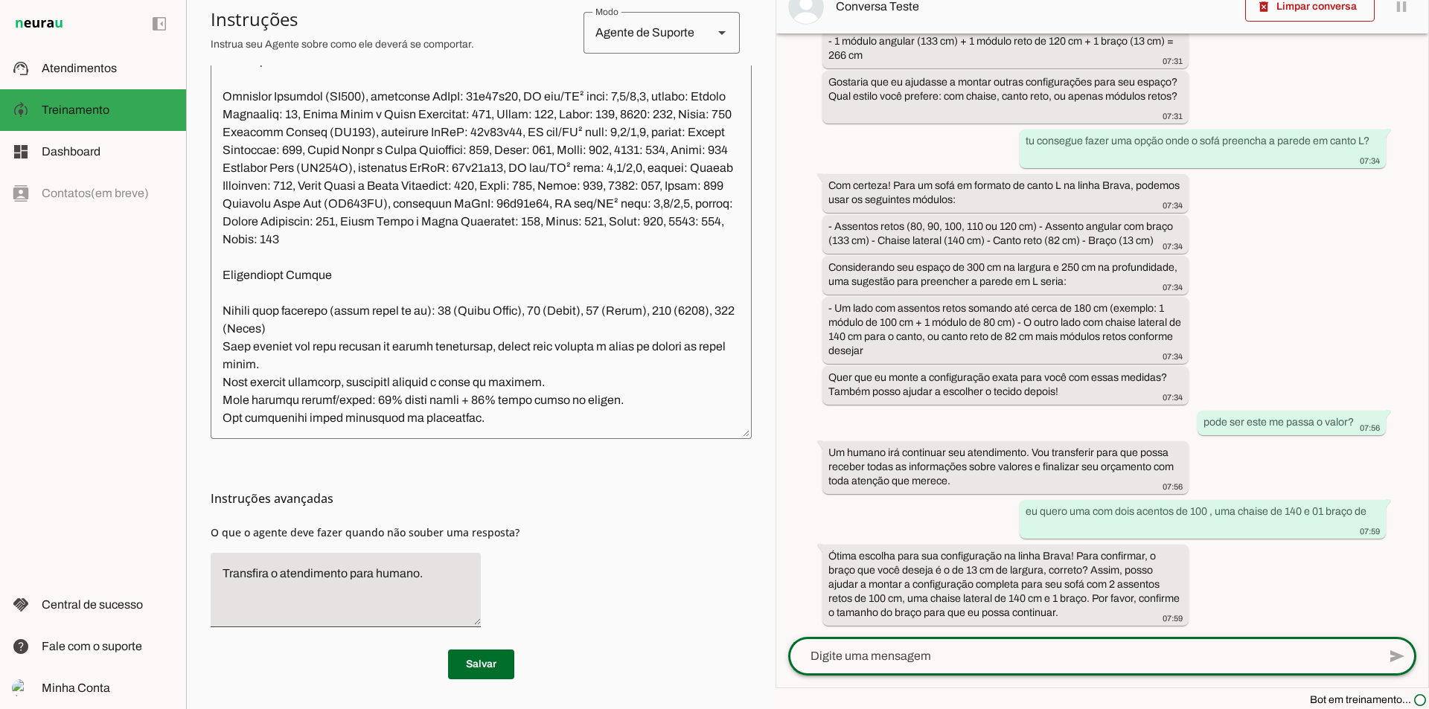
click at [842, 654] on textarea at bounding box center [1082, 656] width 589 height 18
type textarea "sim com braço de 13 cm, e na cor"
type md-outlined-text-field "sim com braço de 13 cm, e na cor"
type textarea "sim com braço de 13 cm, e no tecido Promo"
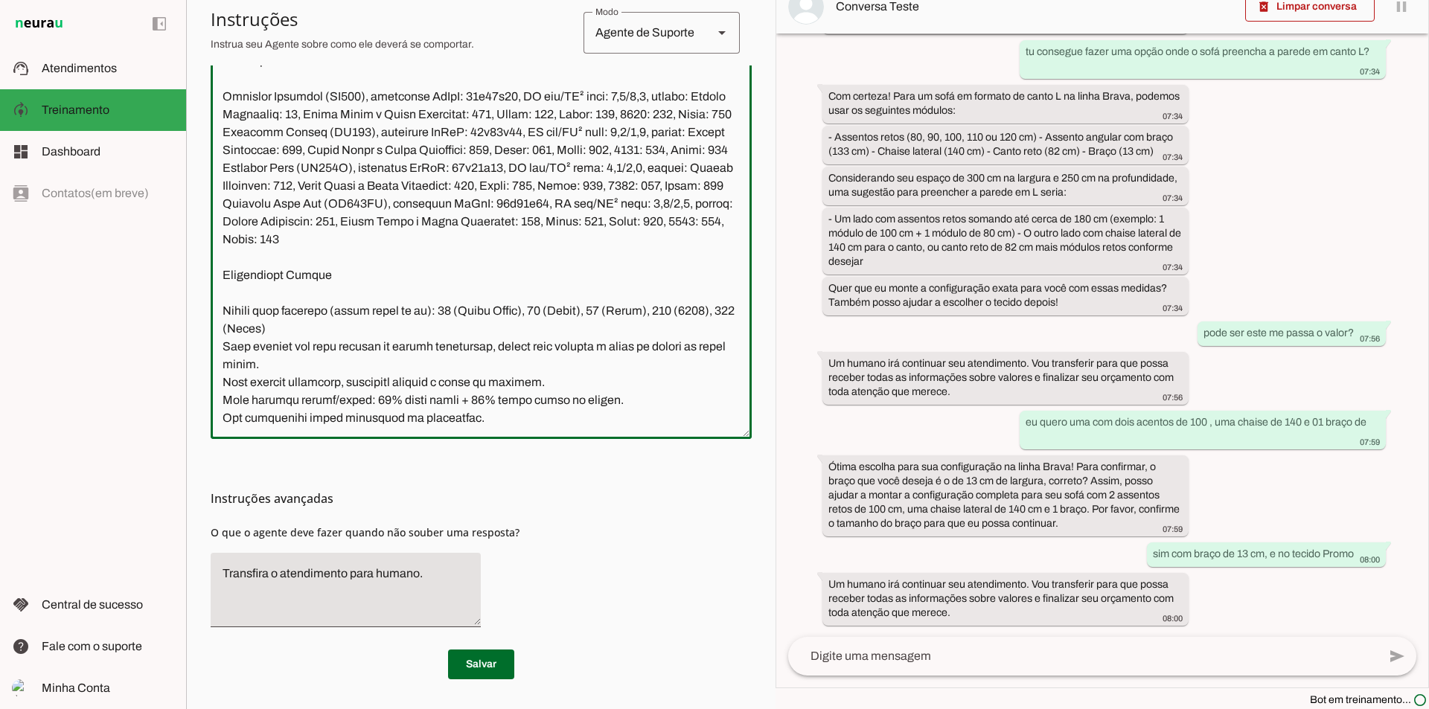
scroll to position [53654, 0]
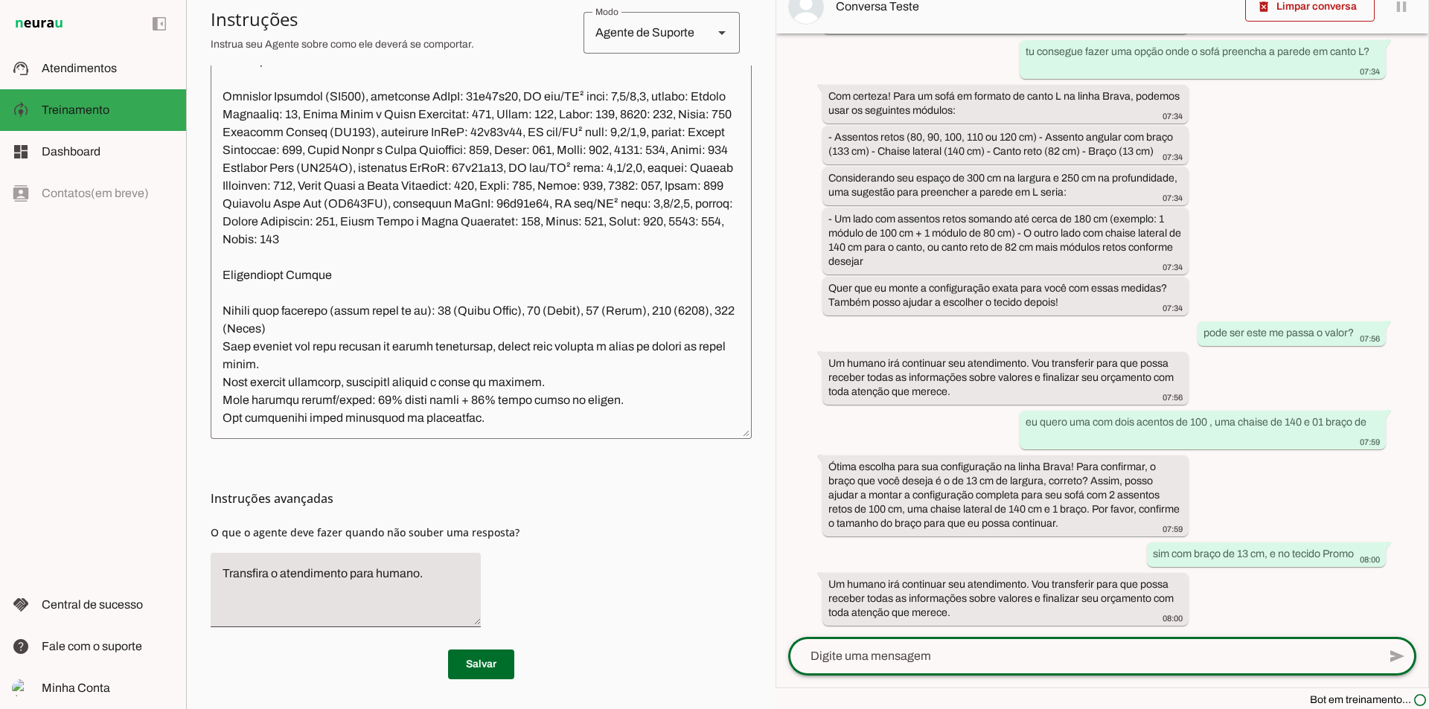
click at [929, 661] on textarea at bounding box center [1082, 656] width 589 height 18
type textarea "tu consegue passar o valor?"
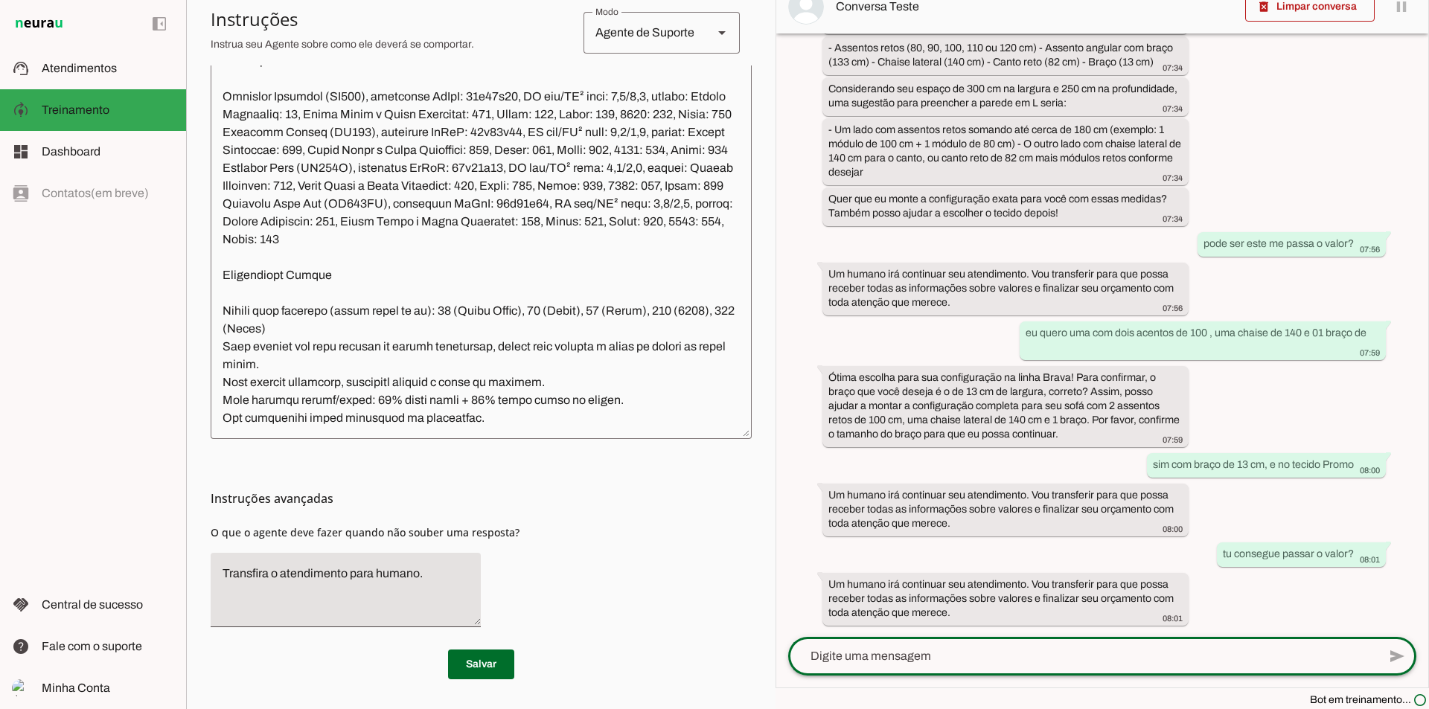
click at [848, 659] on textarea at bounding box center [1082, 656] width 589 height 18
type textarea "quero orçamento de um pufe King"
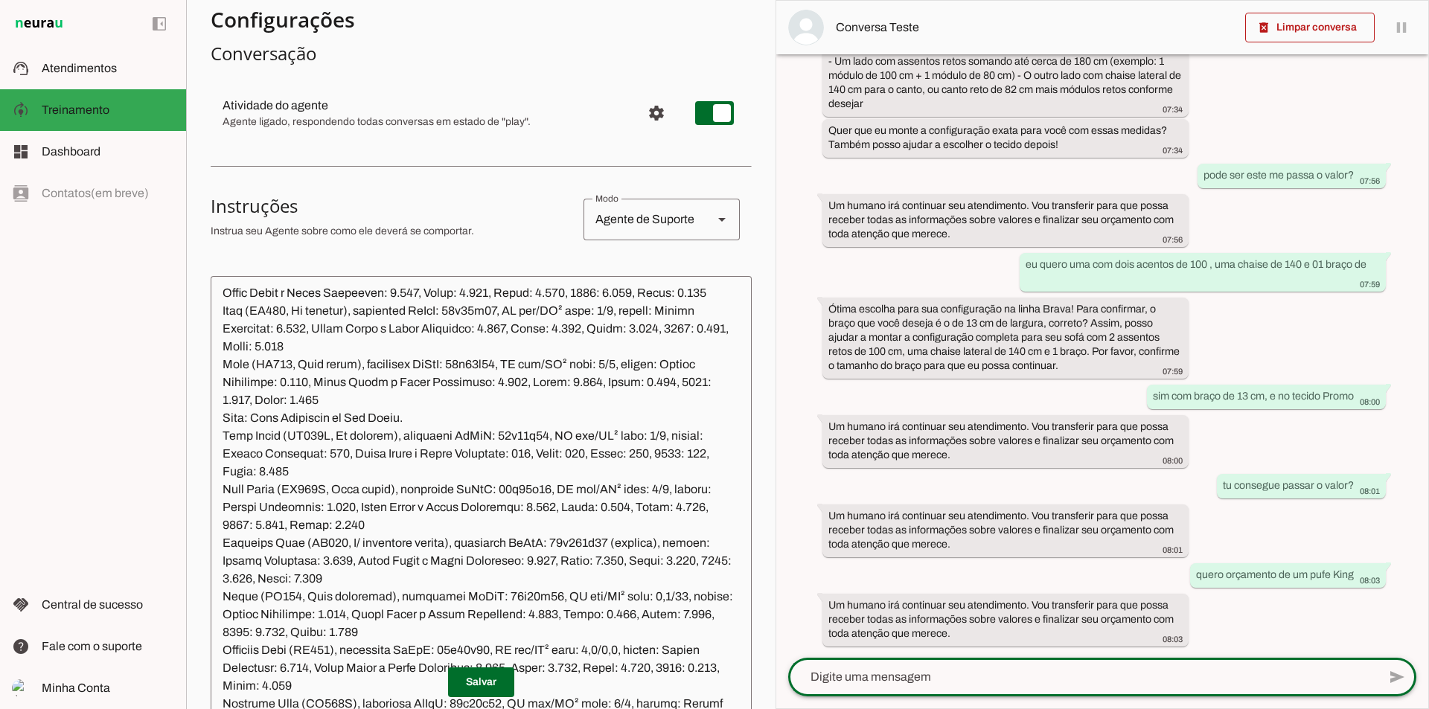
scroll to position [21, 0]
